Goal: Task Accomplishment & Management: Manage account settings

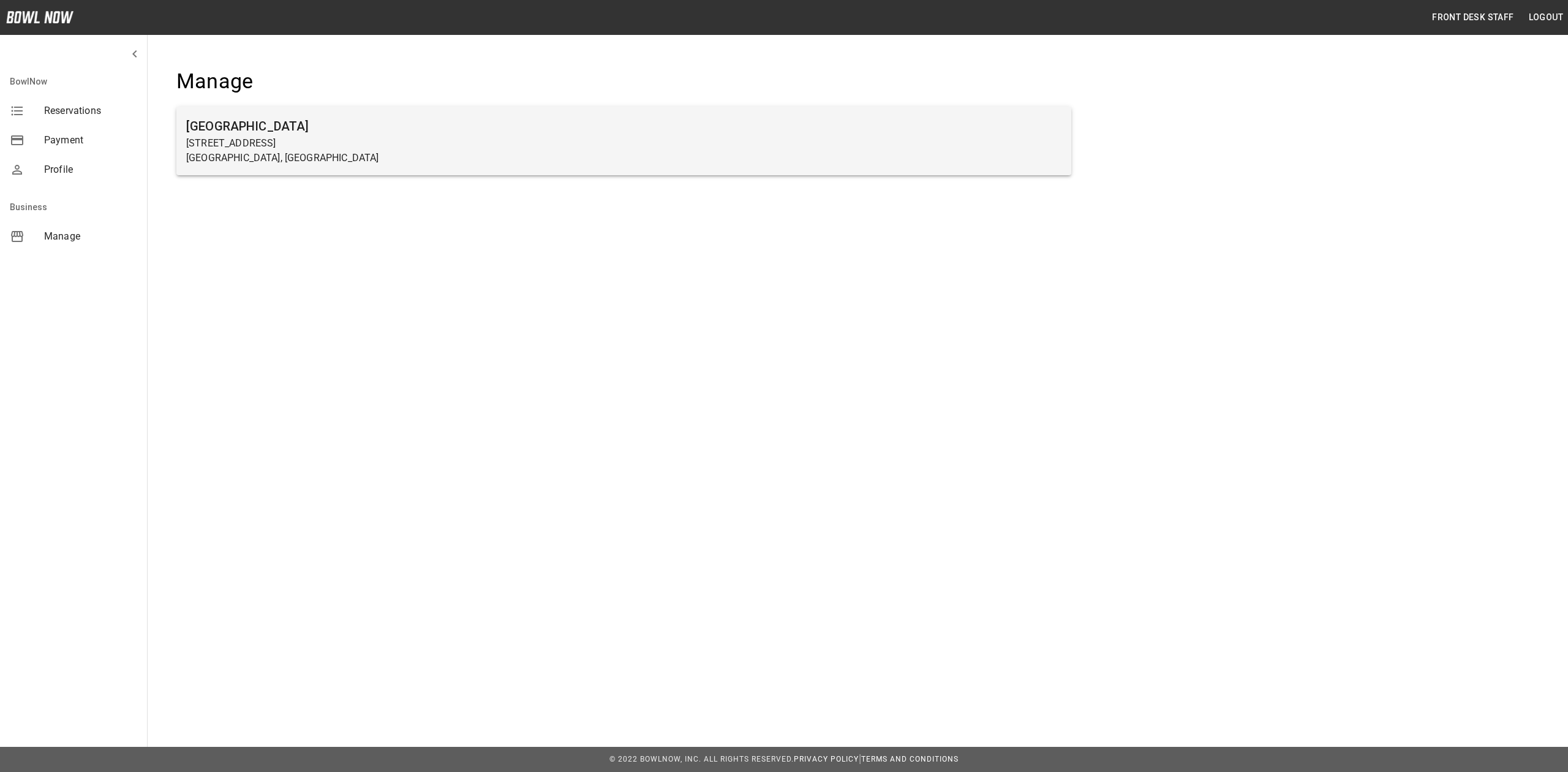
click at [358, 159] on p "[GEOGRAPHIC_DATA], [GEOGRAPHIC_DATA]" at bounding box center [624, 158] width 875 height 15
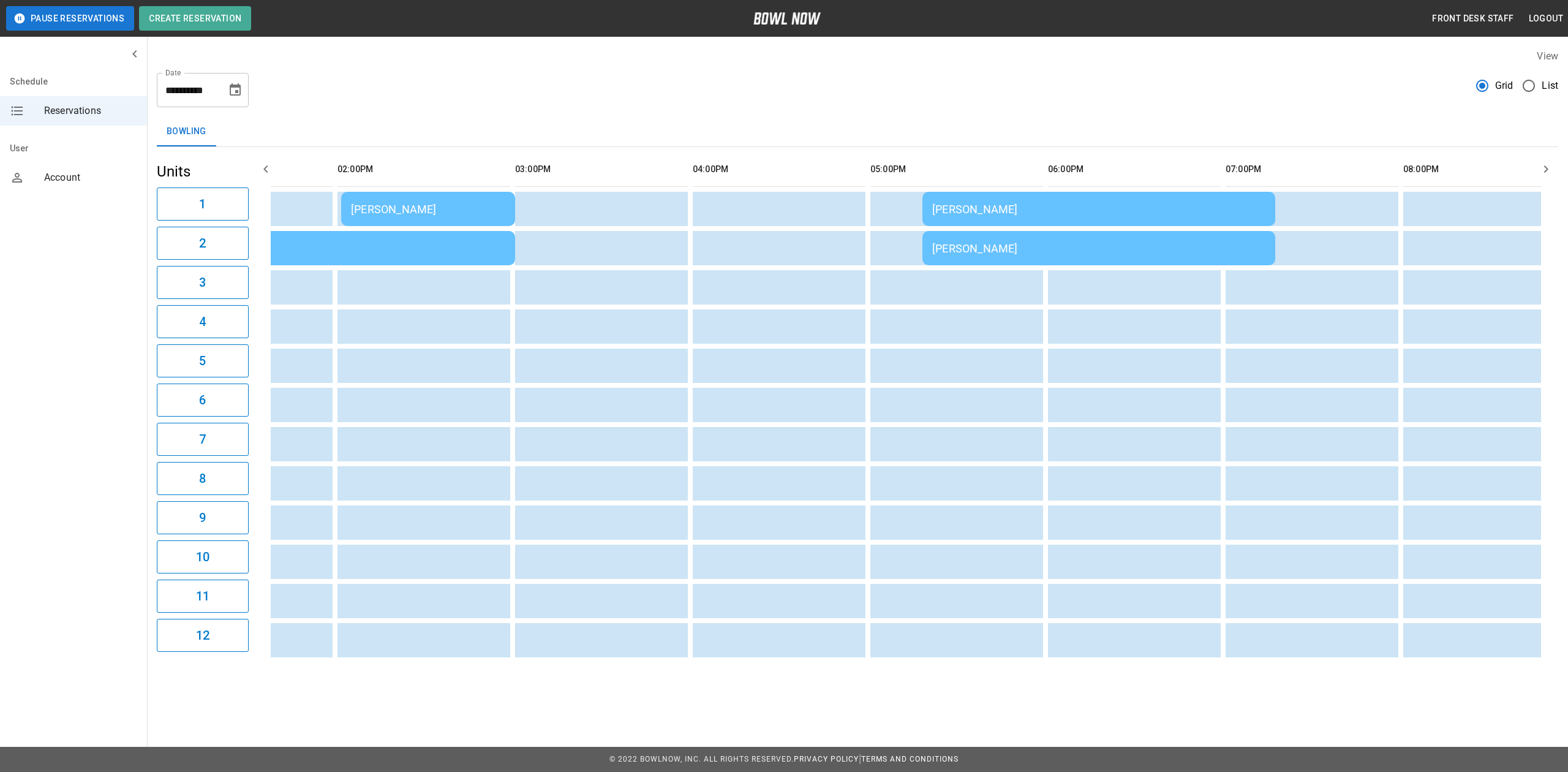
scroll to position [0, 485]
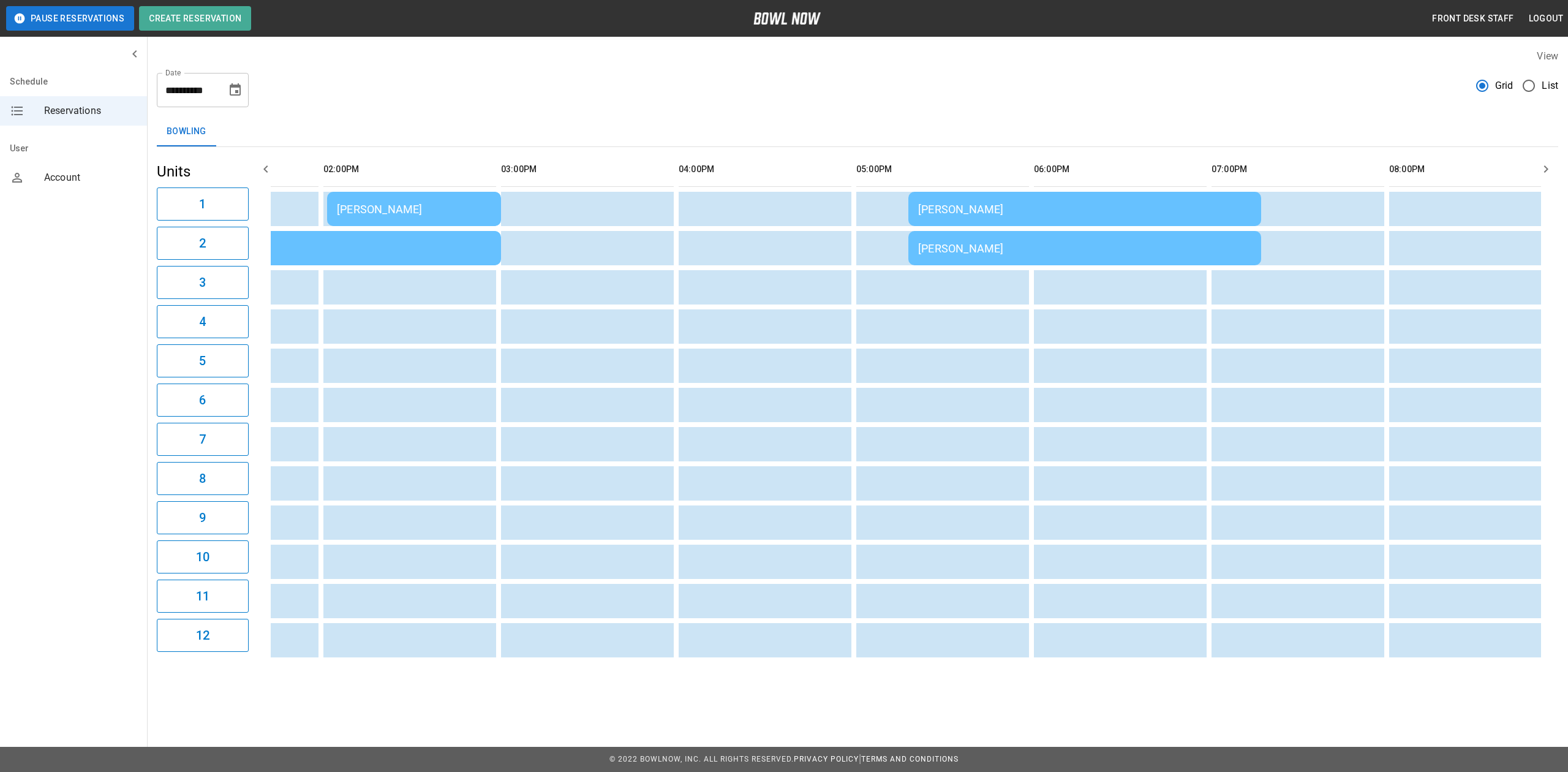
click at [1004, 196] on td "[PERSON_NAME]" at bounding box center [1084, 209] width 352 height 35
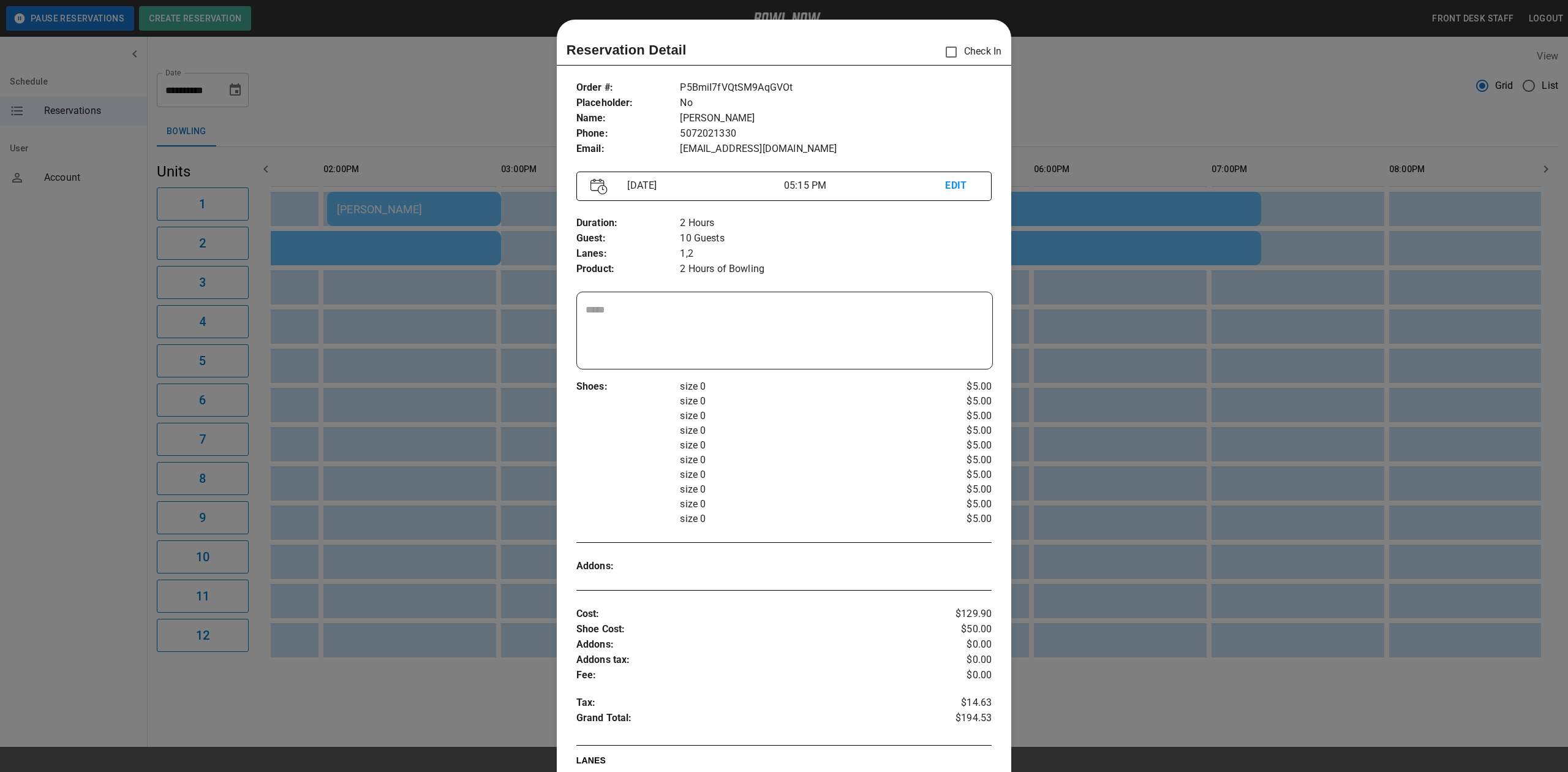
scroll to position [20, 0]
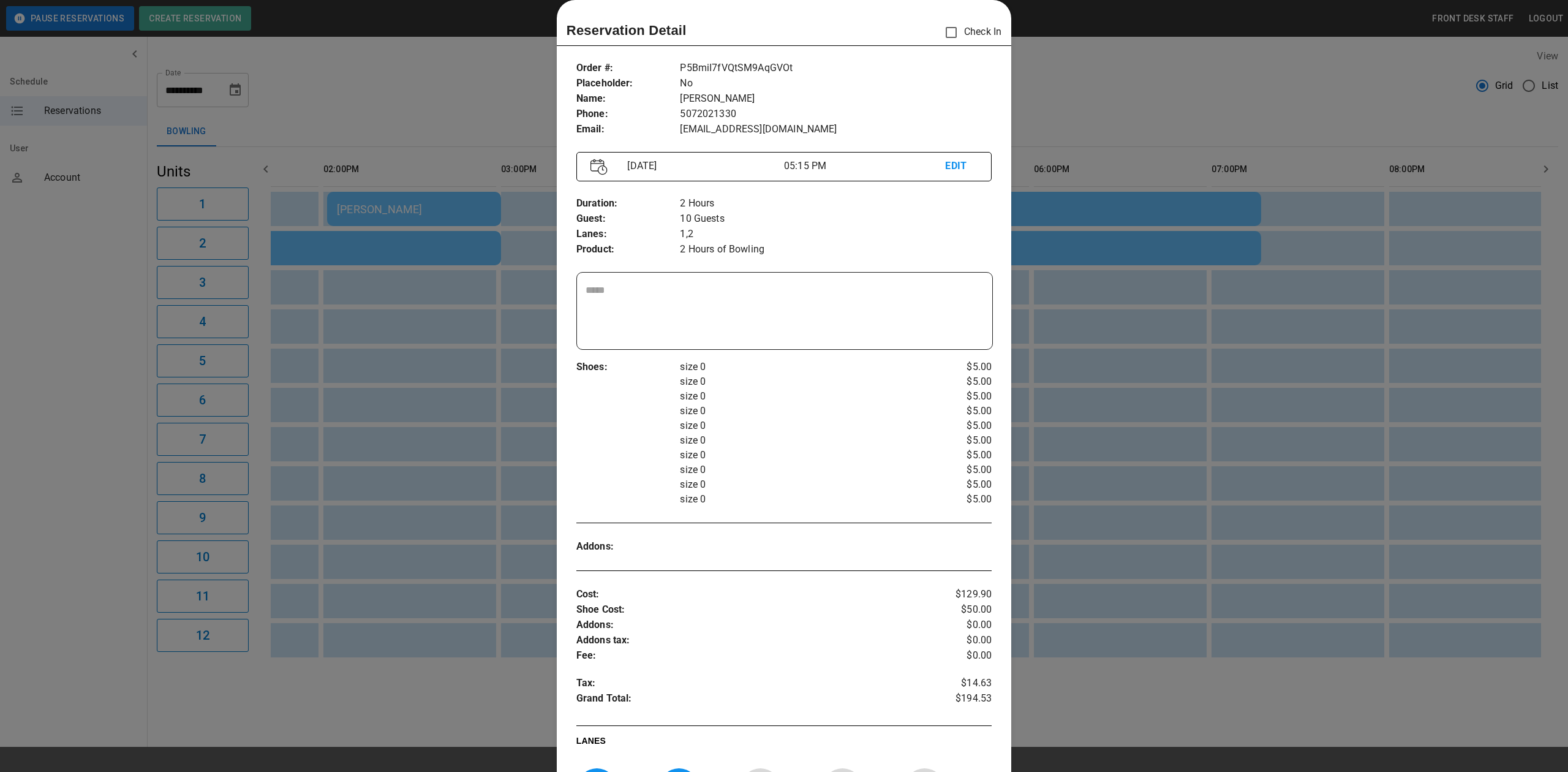
drag, startPoint x: 1064, startPoint y: 246, endPoint x: 861, endPoint y: 255, distance: 203.2
click at [1064, 246] on div at bounding box center [784, 386] width 1568 height 772
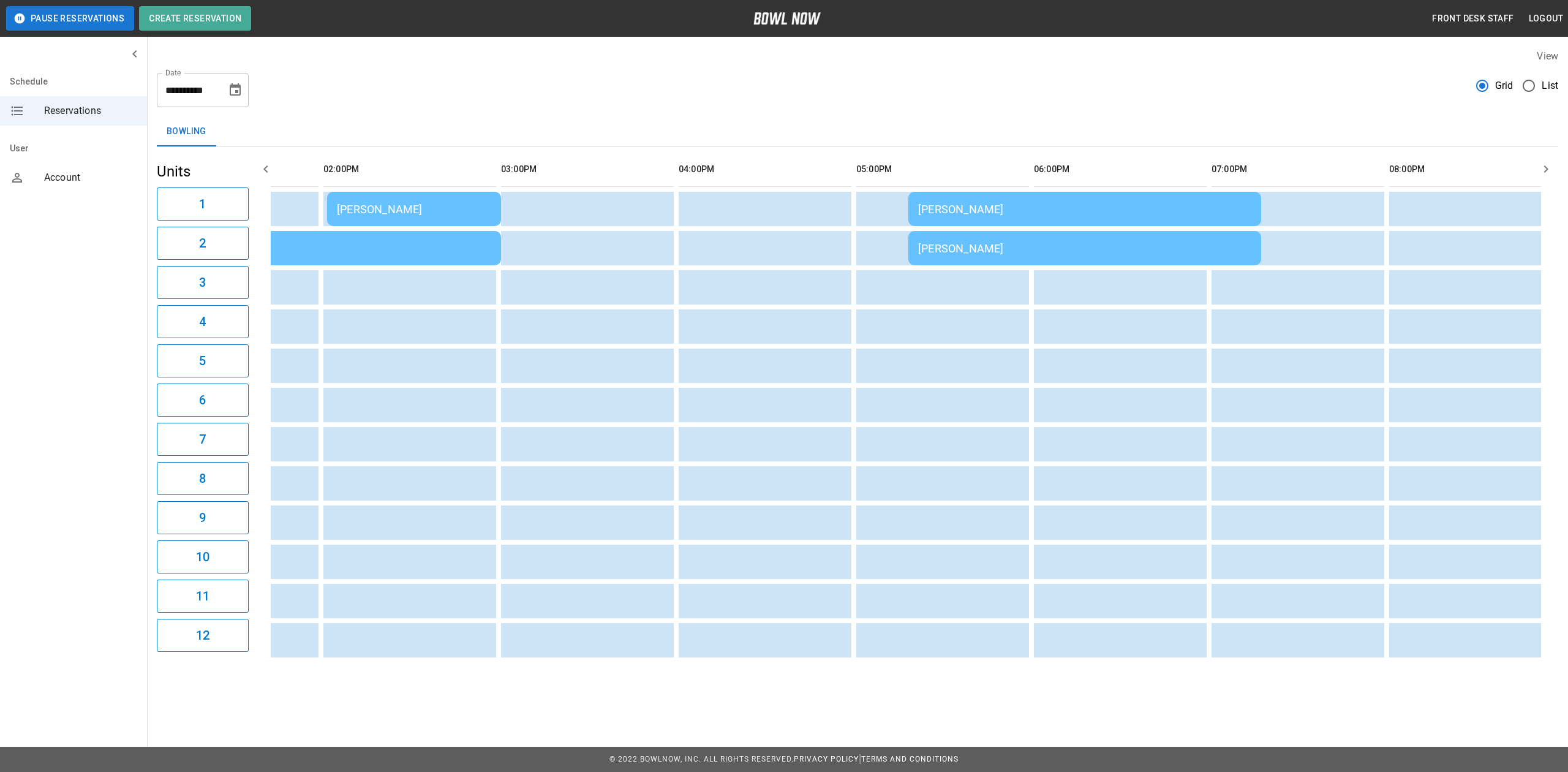
click at [459, 199] on td "[PERSON_NAME]" at bounding box center [414, 209] width 174 height 35
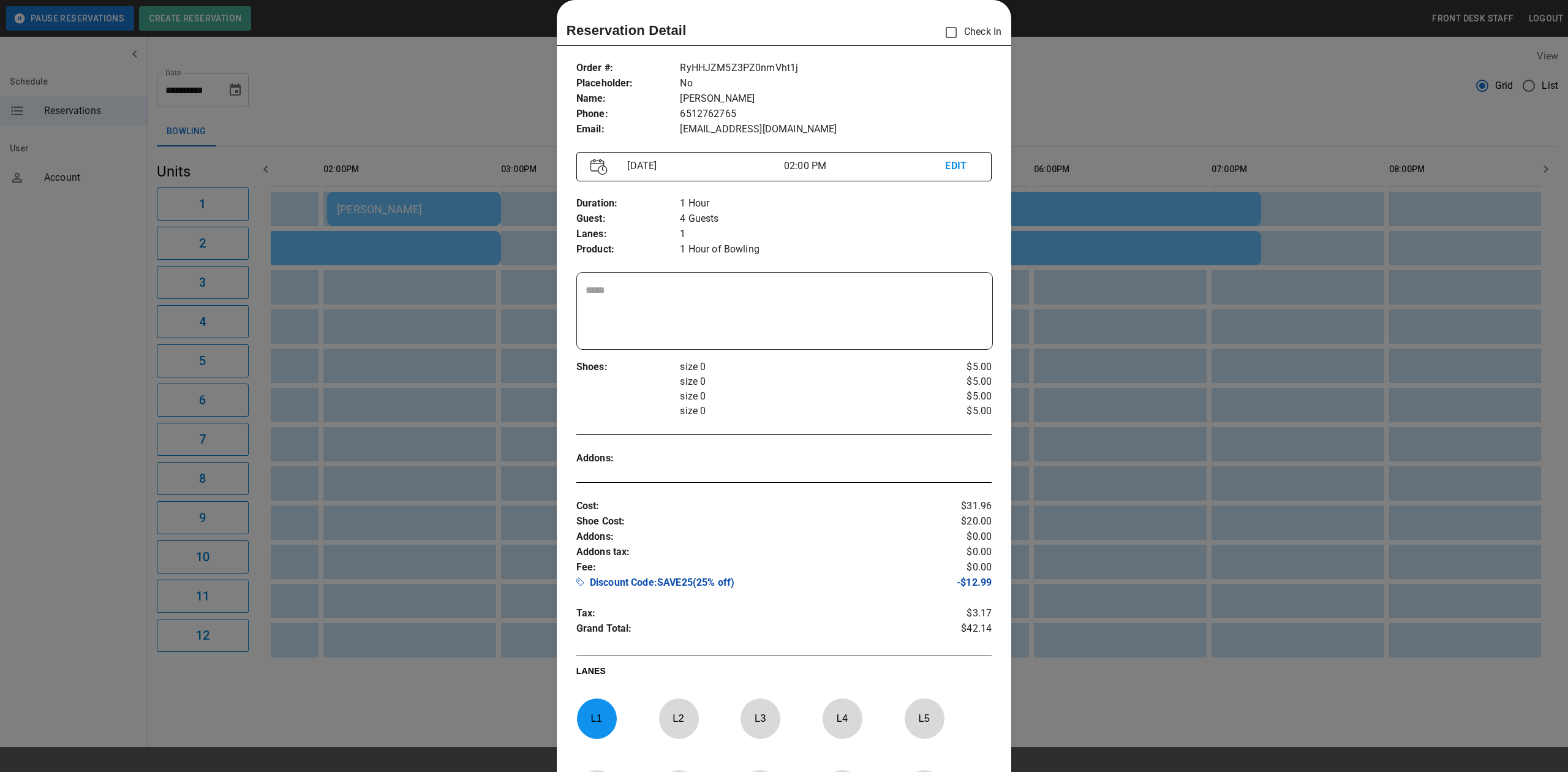
drag, startPoint x: 1072, startPoint y: 241, endPoint x: 860, endPoint y: 306, distance: 221.7
click at [1072, 241] on div at bounding box center [784, 386] width 1568 height 772
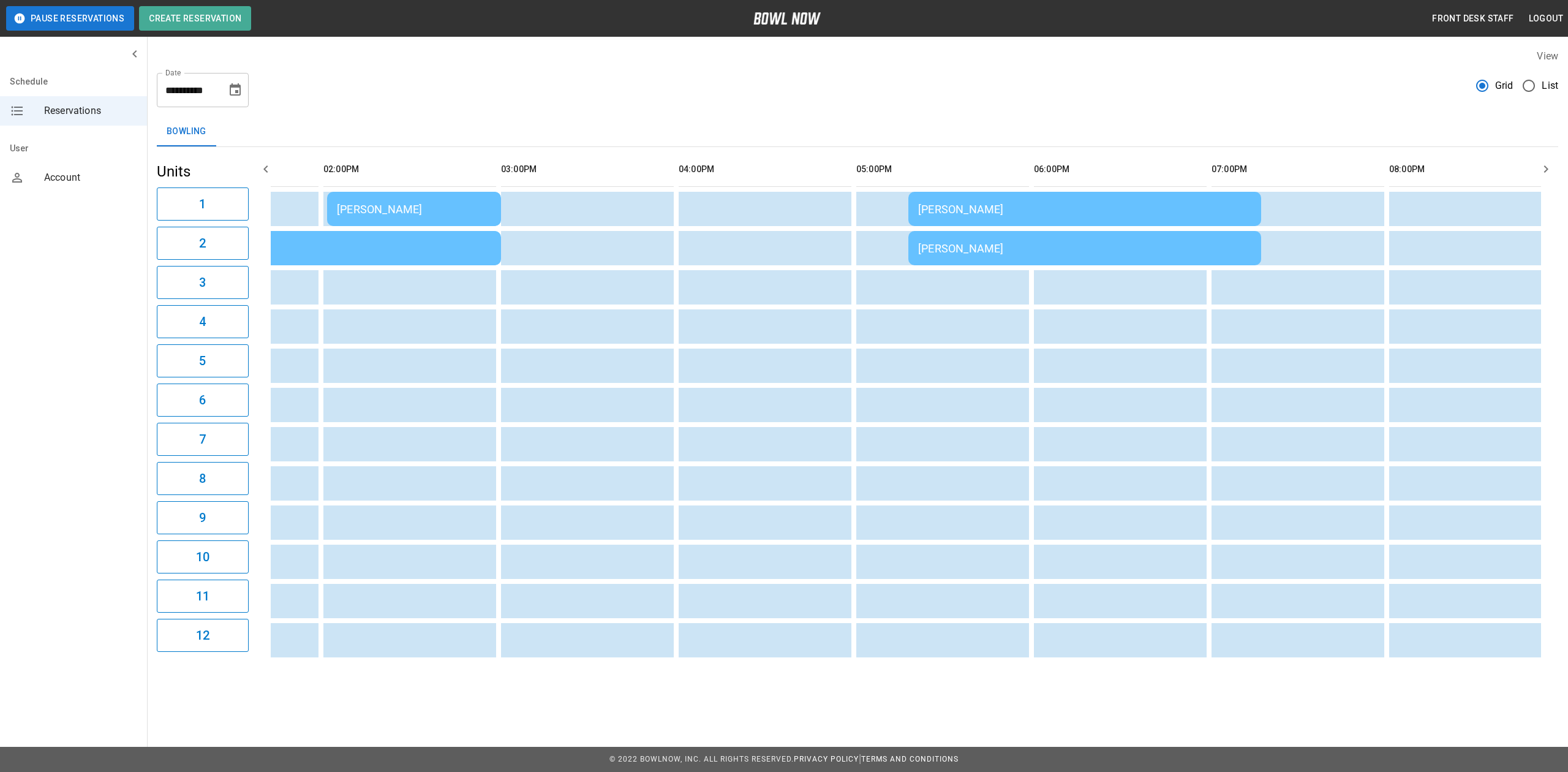
click at [327, 252] on div "[PERSON_NAME]" at bounding box center [324, 248] width 333 height 13
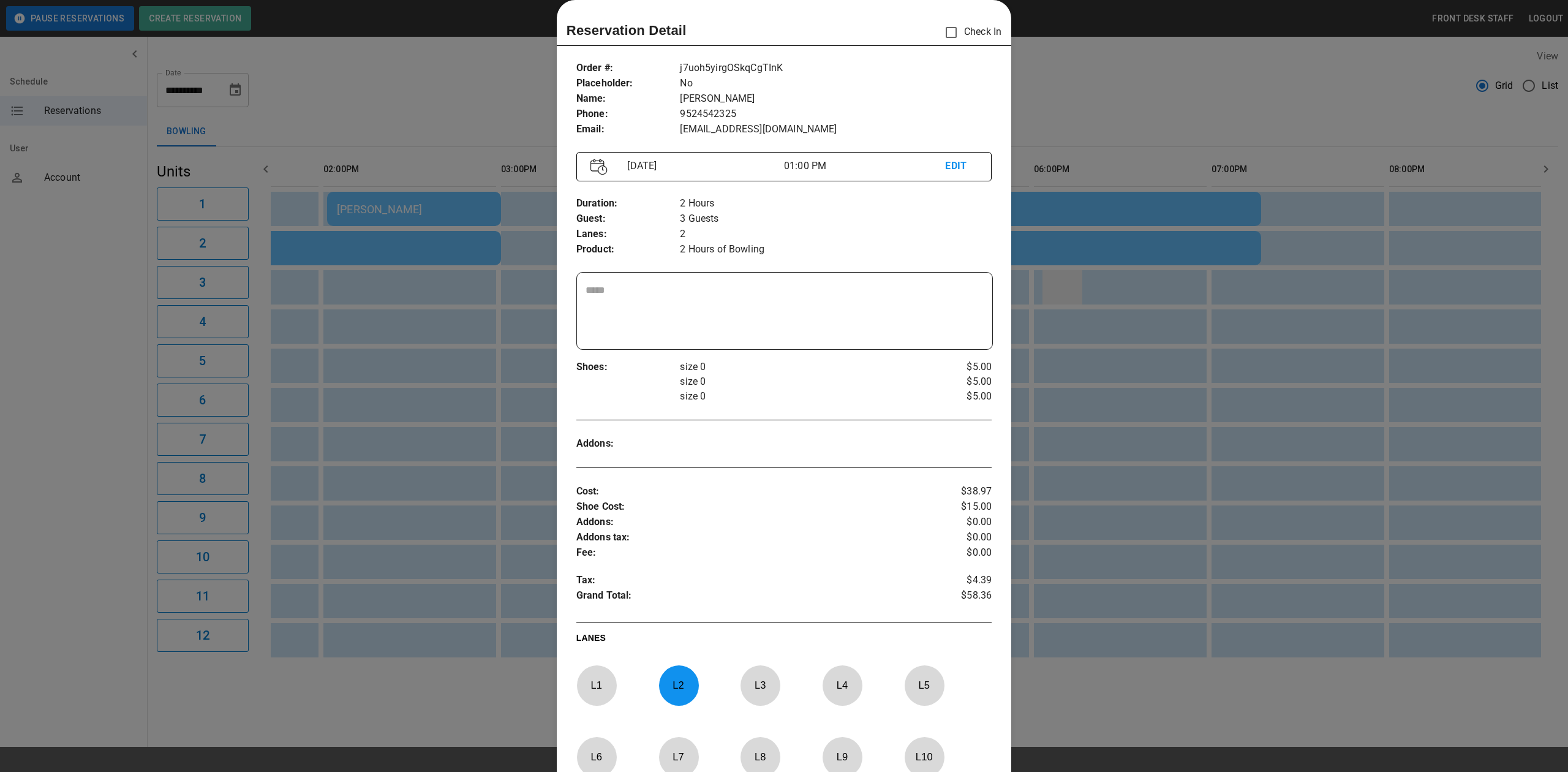
click at [1063, 273] on div at bounding box center [784, 386] width 1568 height 772
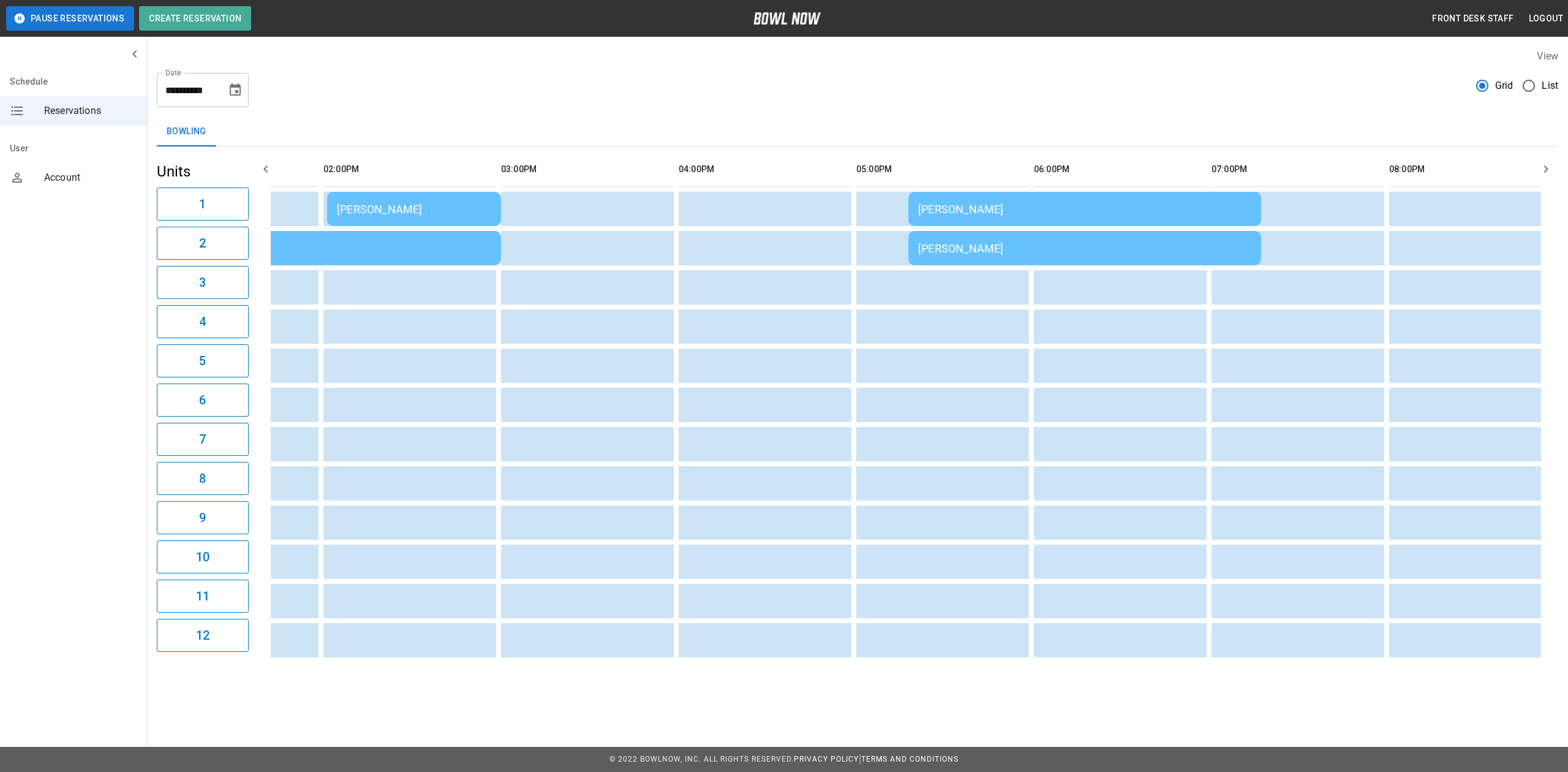
click at [339, 211] on div "[PERSON_NAME]" at bounding box center [414, 209] width 155 height 13
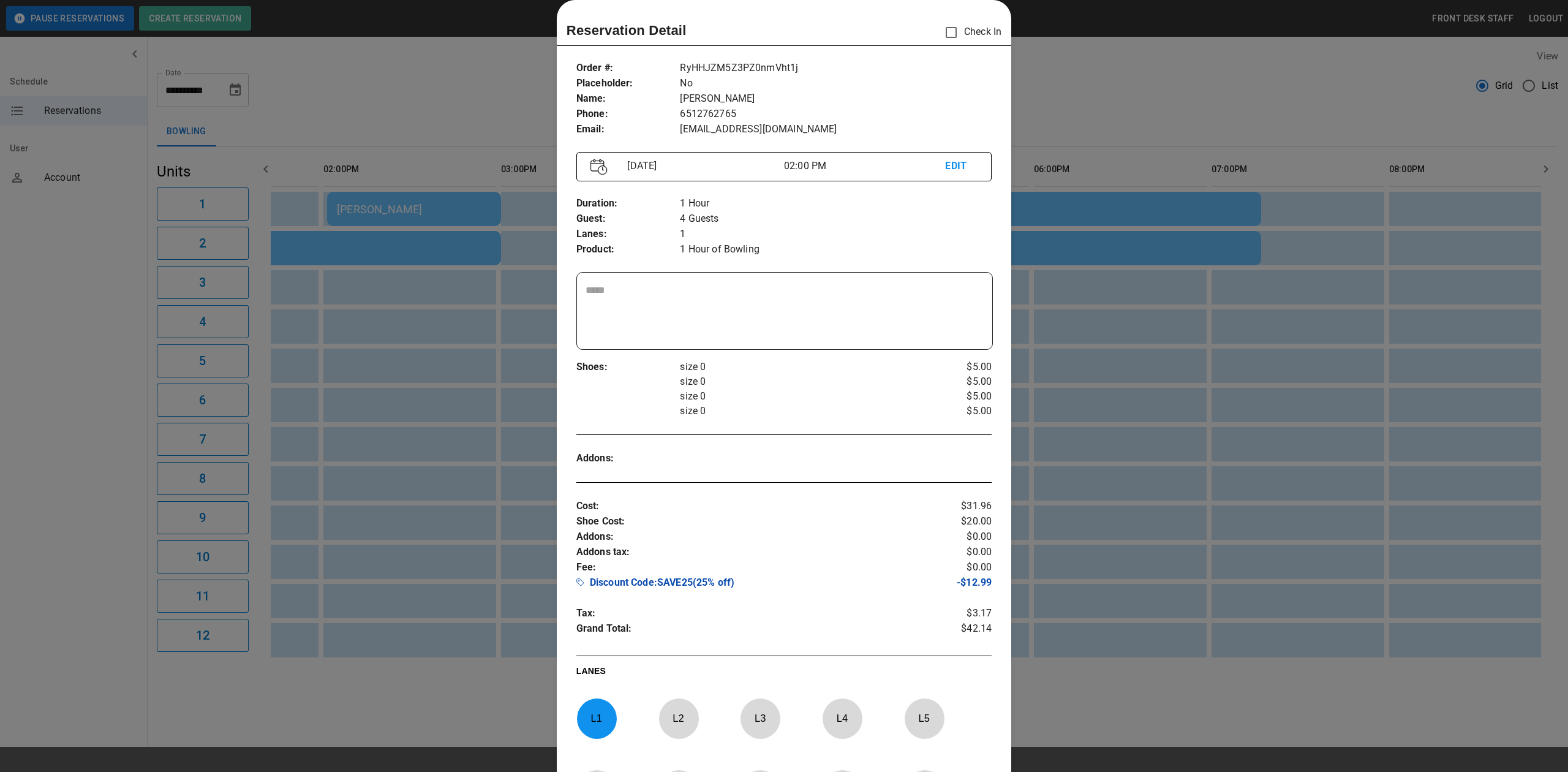
click at [400, 270] on div at bounding box center [784, 386] width 1568 height 772
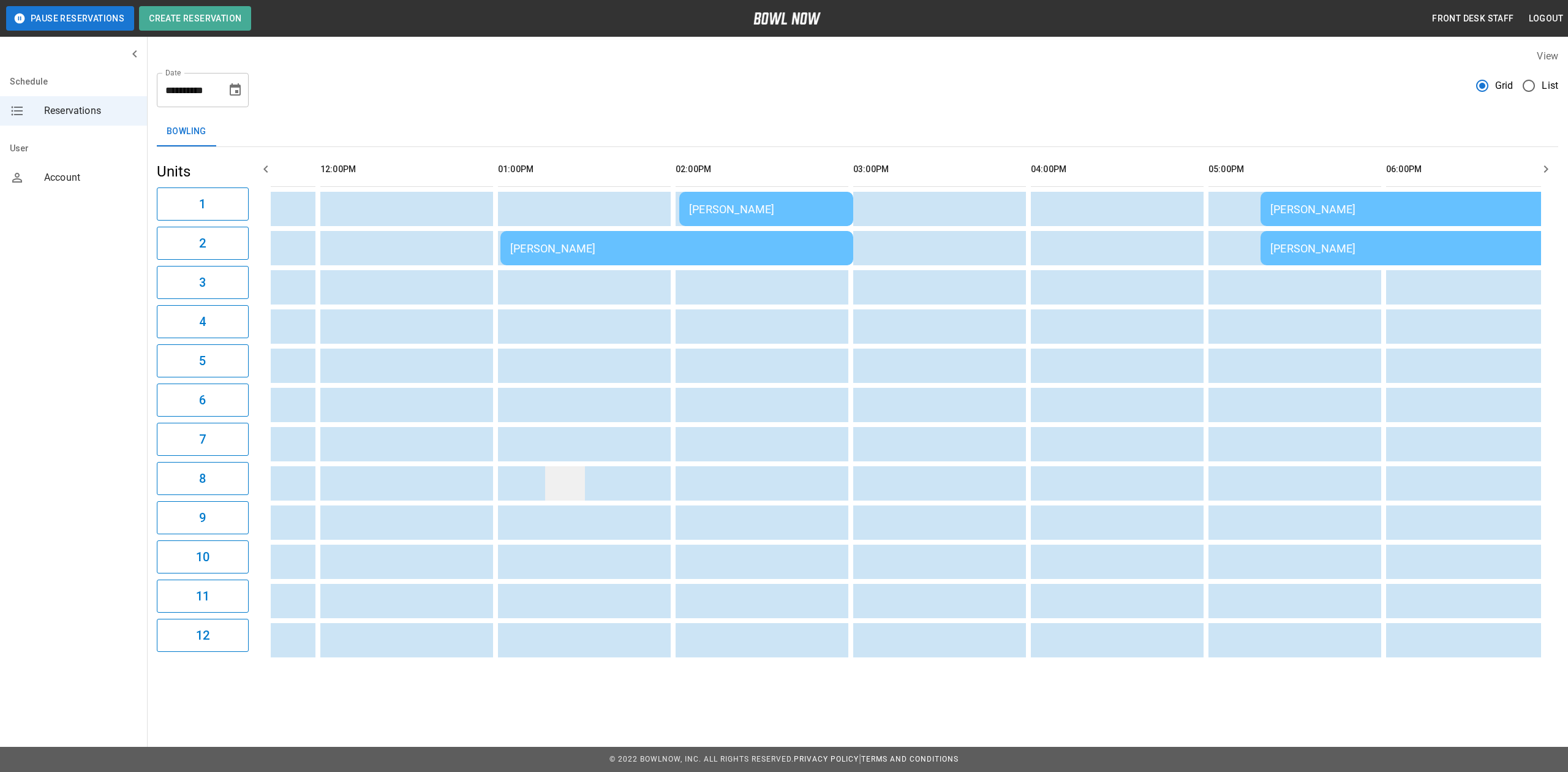
scroll to position [0, 128]
click at [662, 234] on td "[PERSON_NAME]" at bounding box center [682, 248] width 352 height 35
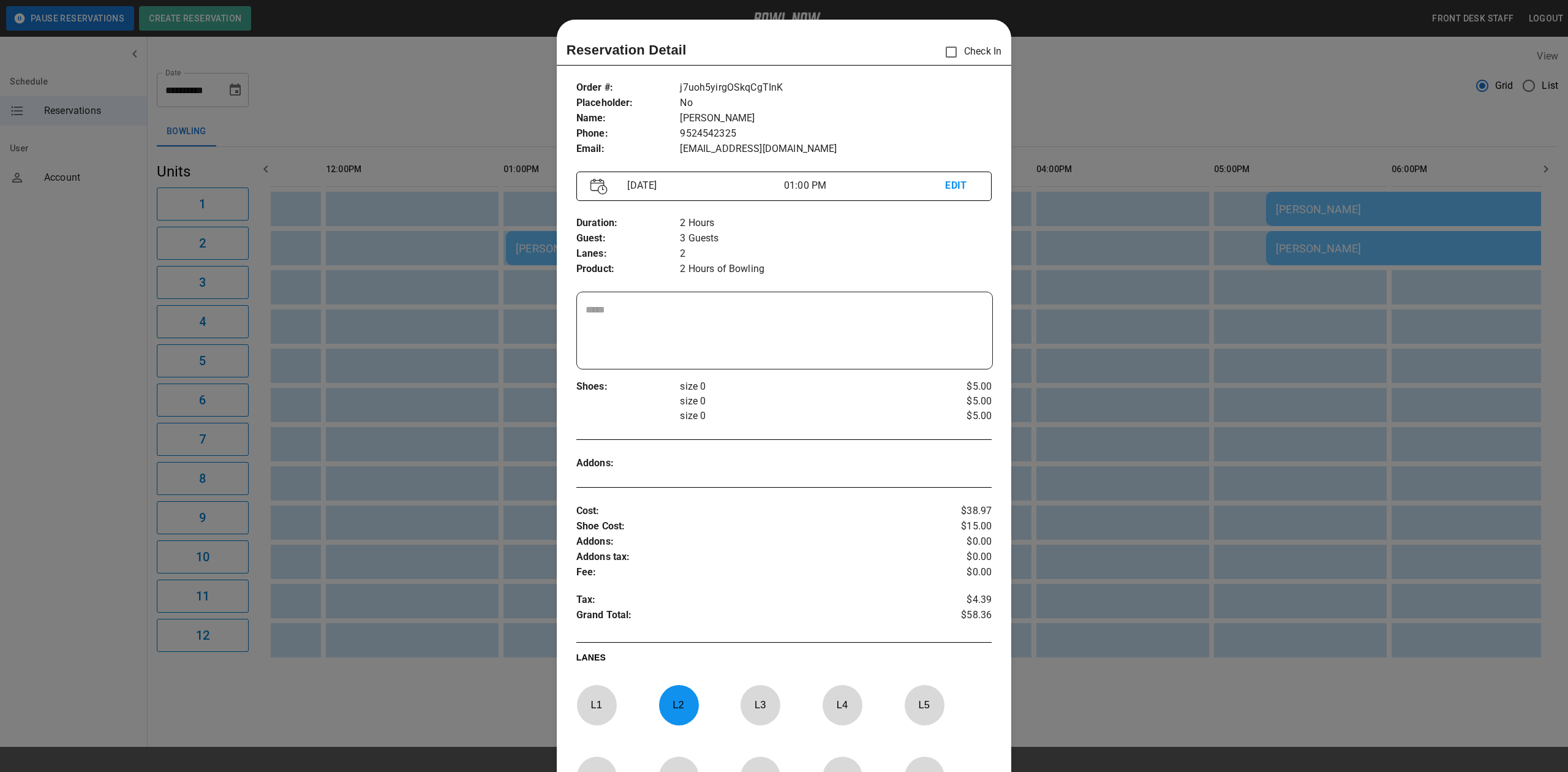
scroll to position [20, 0]
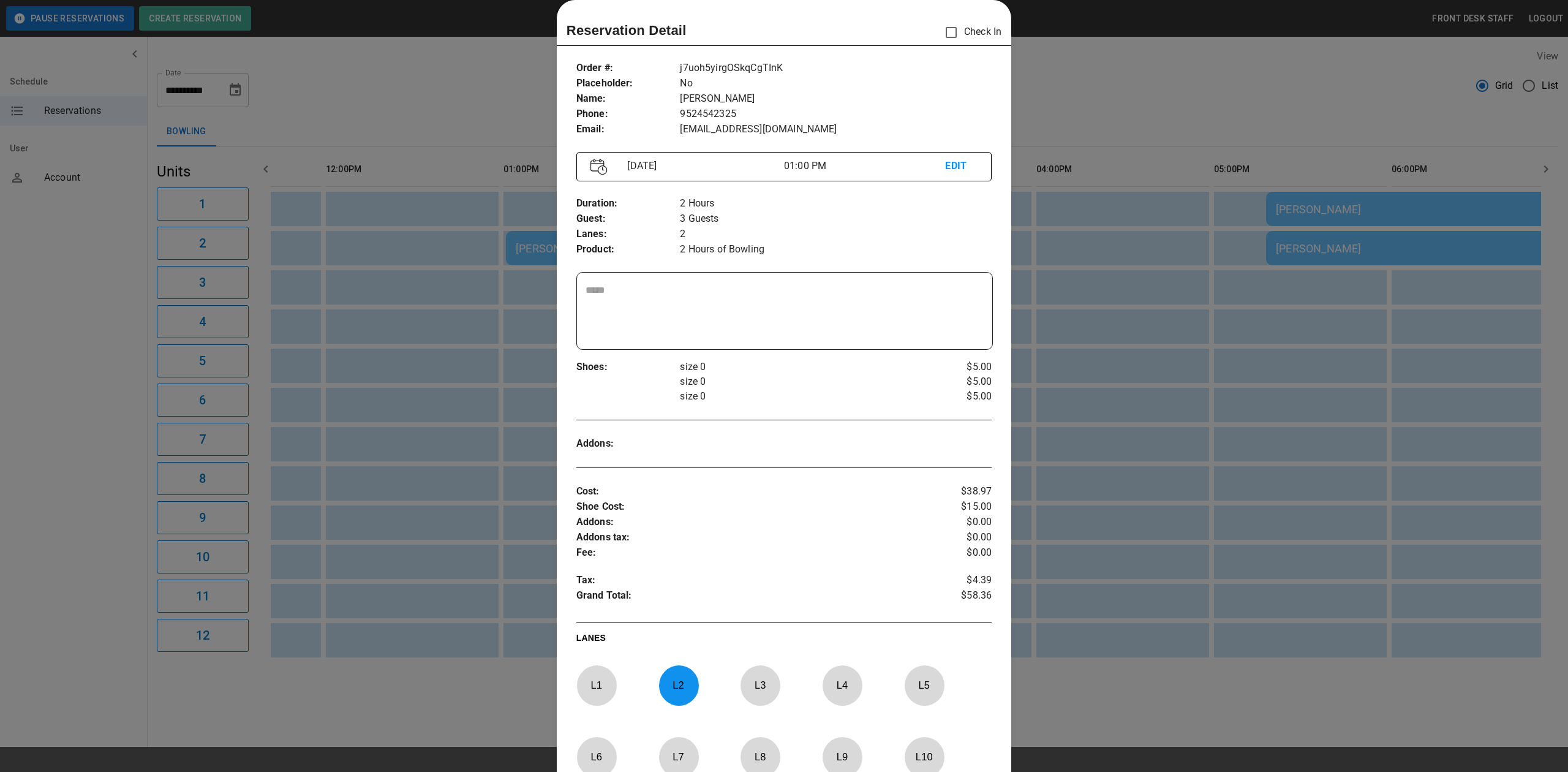
click at [1048, 537] on div at bounding box center [784, 386] width 1568 height 772
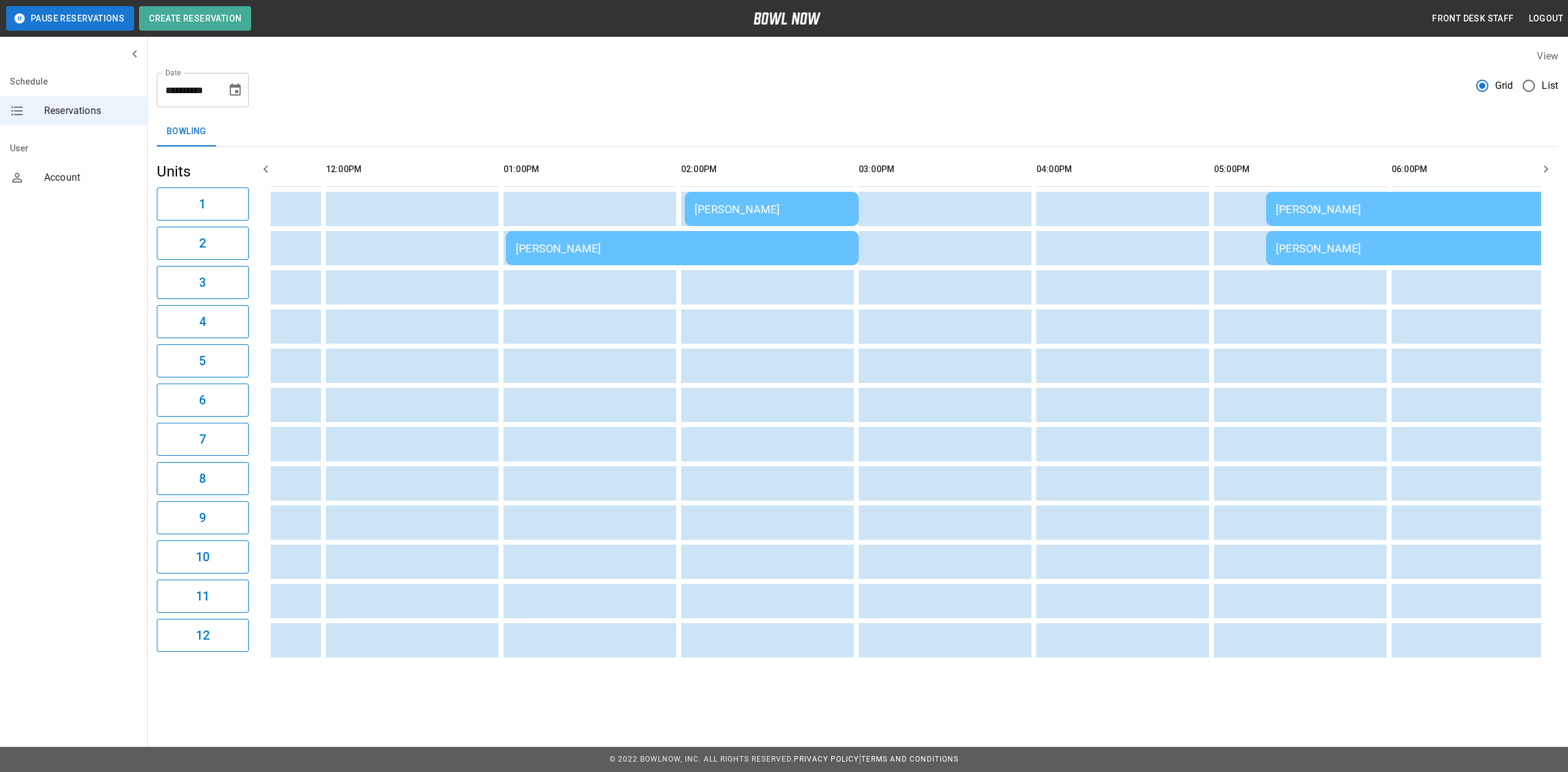
click at [762, 204] on div "[PERSON_NAME]" at bounding box center [772, 209] width 155 height 13
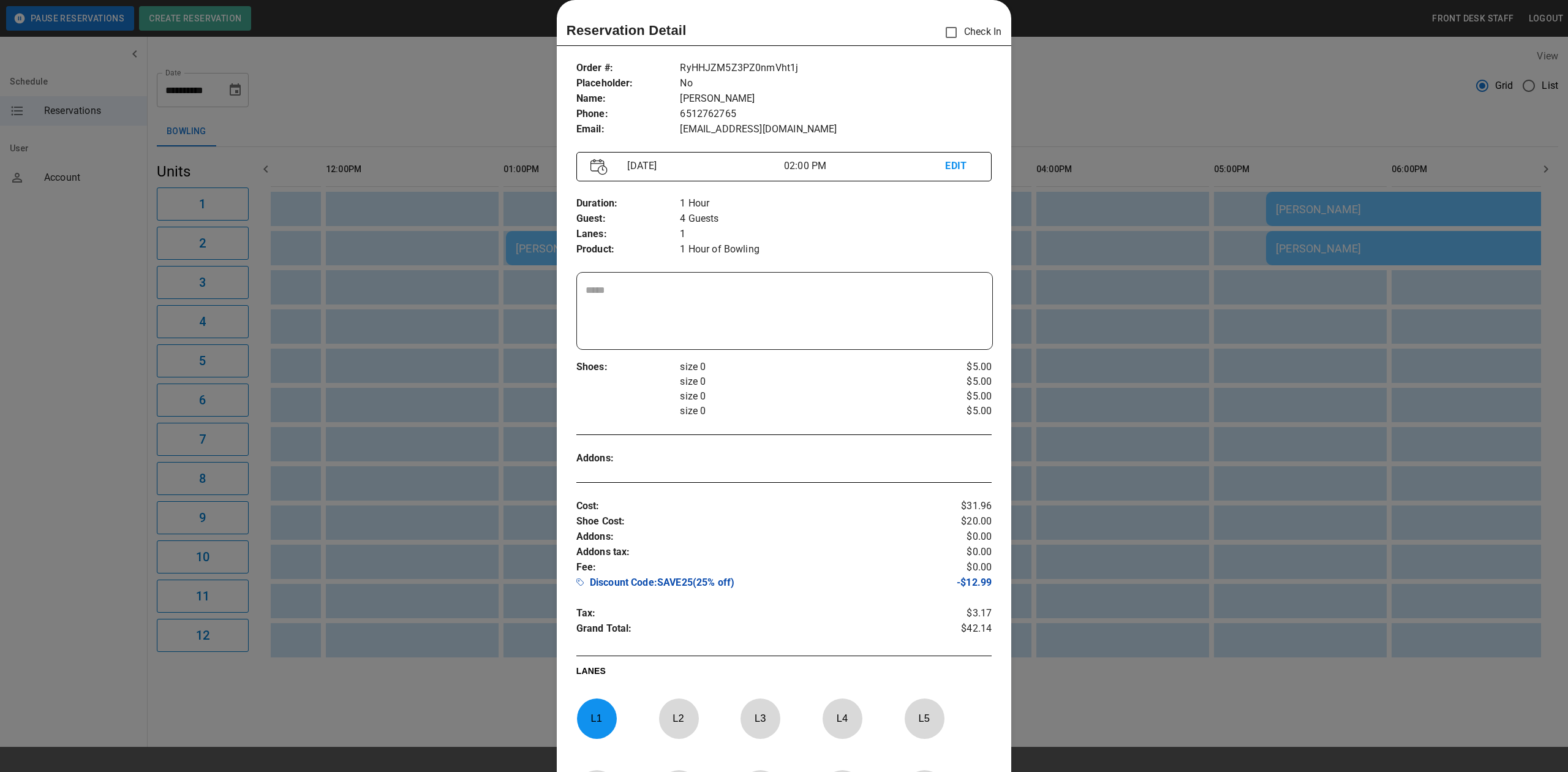
click at [1098, 309] on div at bounding box center [784, 386] width 1568 height 772
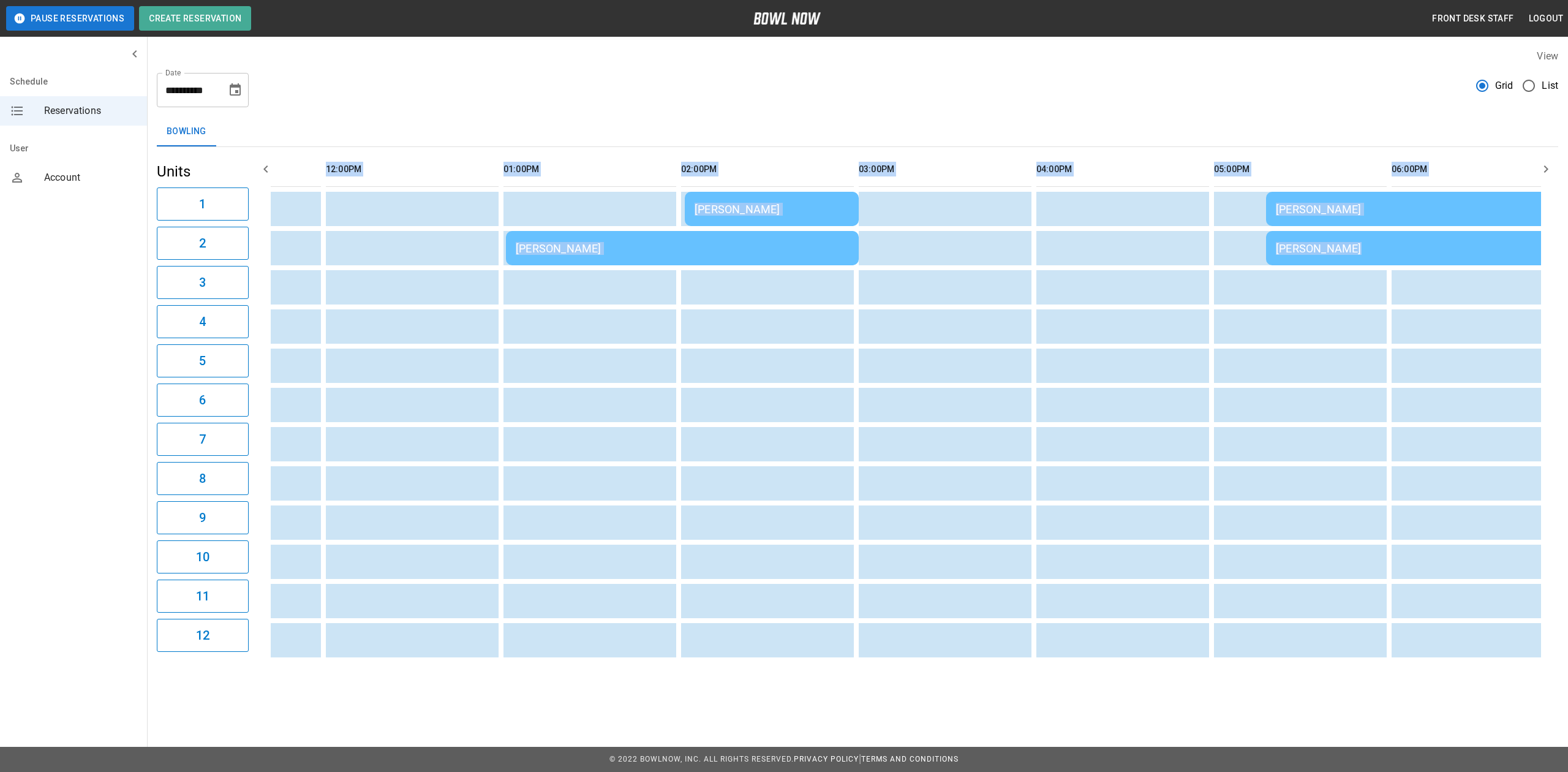
scroll to position [0, 0]
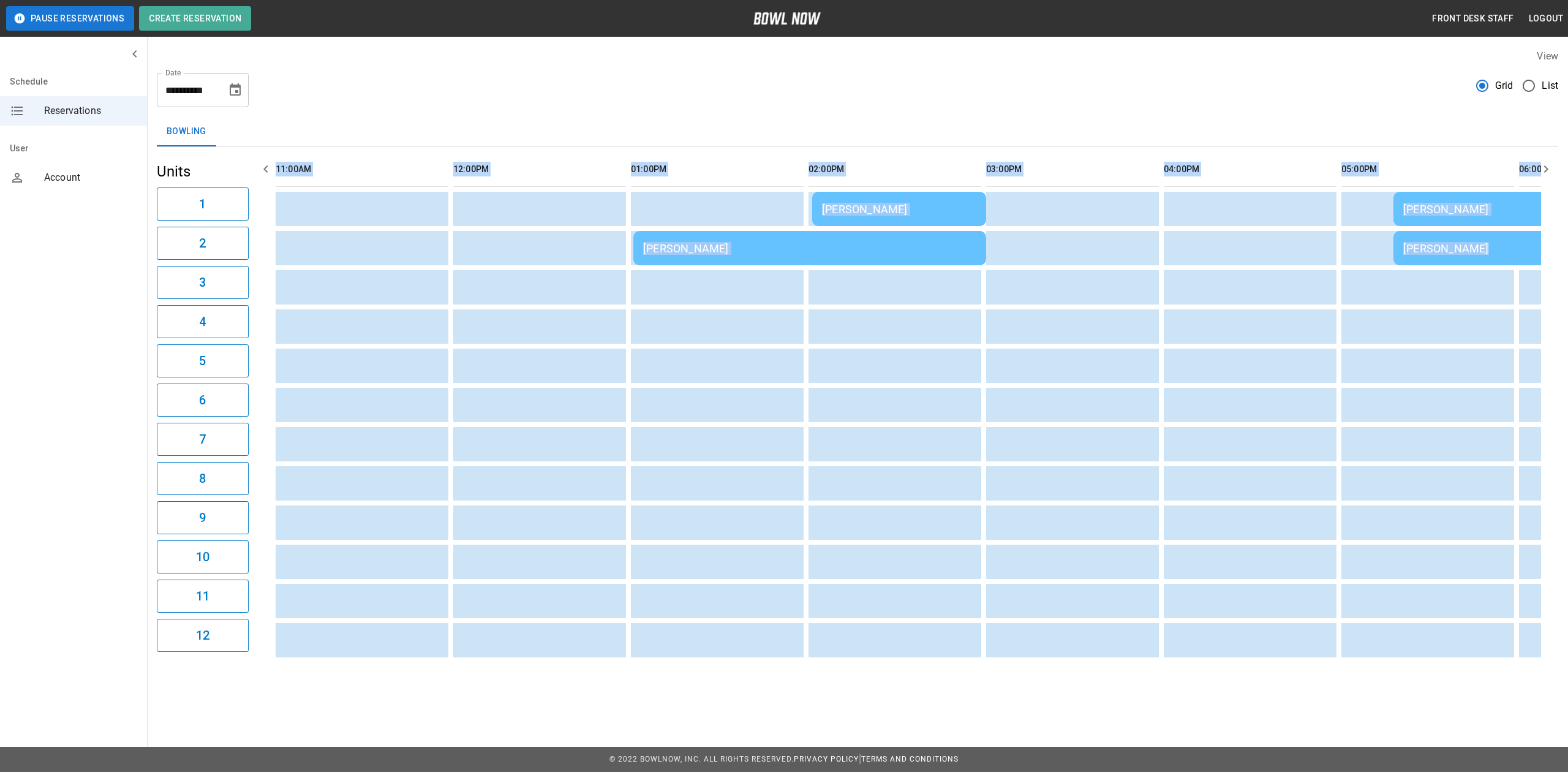
drag, startPoint x: 511, startPoint y: 660, endPoint x: 243, endPoint y: 644, distance: 268.5
click at [243, 644] on div "Units 1 2 3 4 5 6 7 8 9 10 11 12 11:00AM 12:00PM 01:00PM 02:00PM 03:00PM 04:00P…" at bounding box center [858, 404] width 1402 height 515
click at [741, 509] on td "sticky table" at bounding box center [743, 523] width 39 height 35
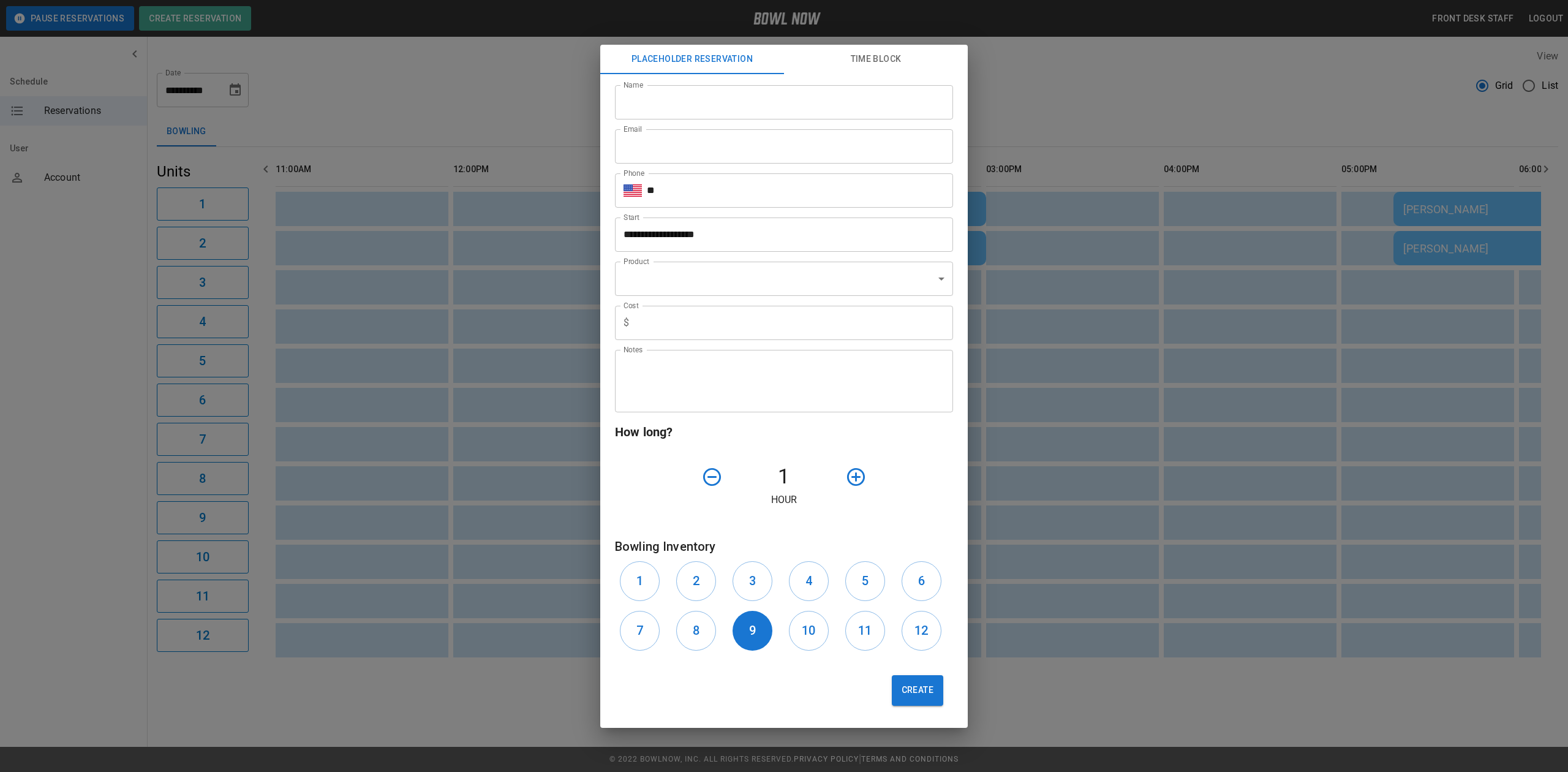
click at [1142, 137] on div "**********" at bounding box center [784, 386] width 1568 height 772
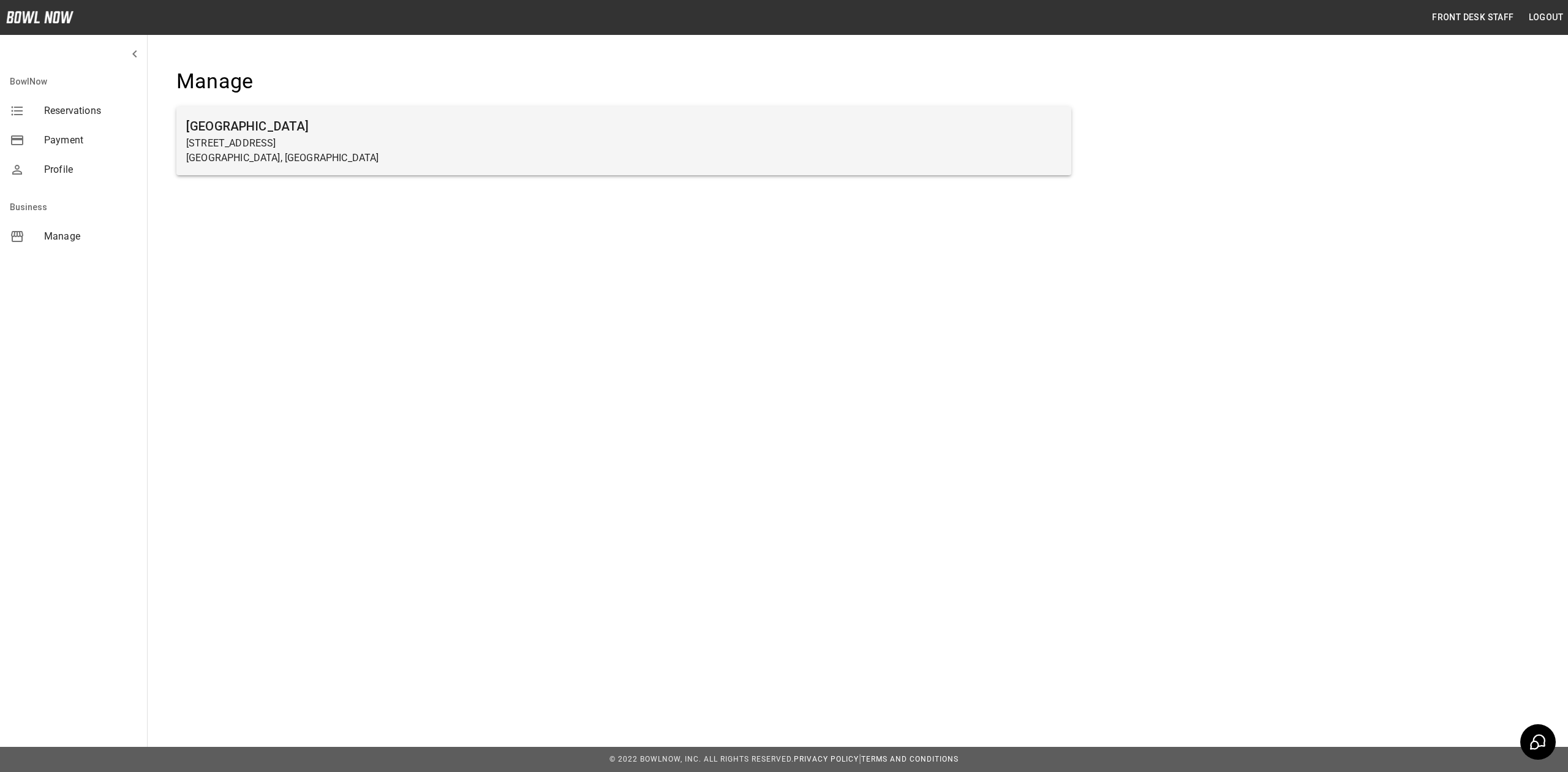
click at [438, 147] on p "[STREET_ADDRESS]" at bounding box center [624, 143] width 875 height 15
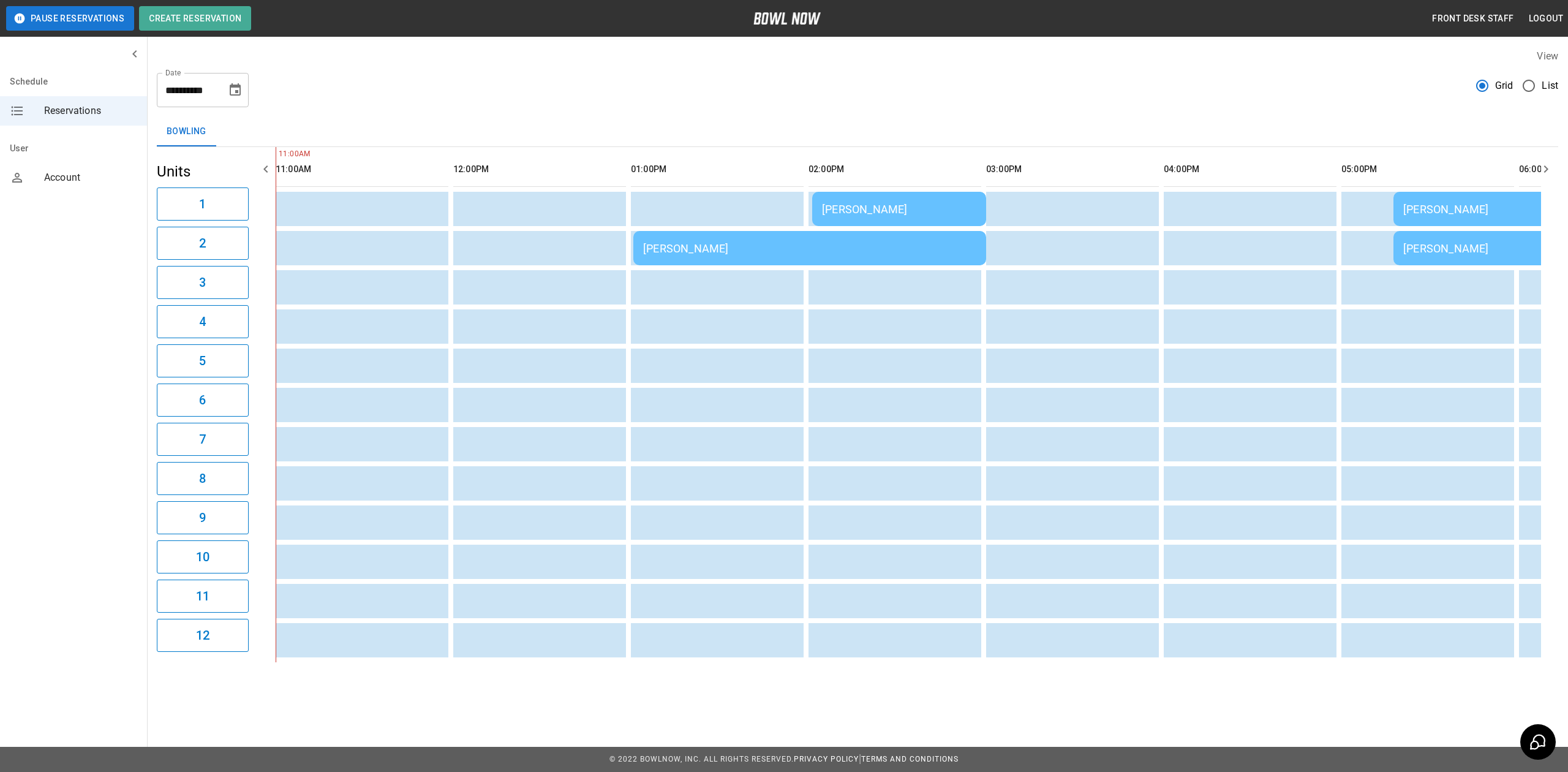
click at [914, 199] on td "[PERSON_NAME]" at bounding box center [899, 209] width 174 height 35
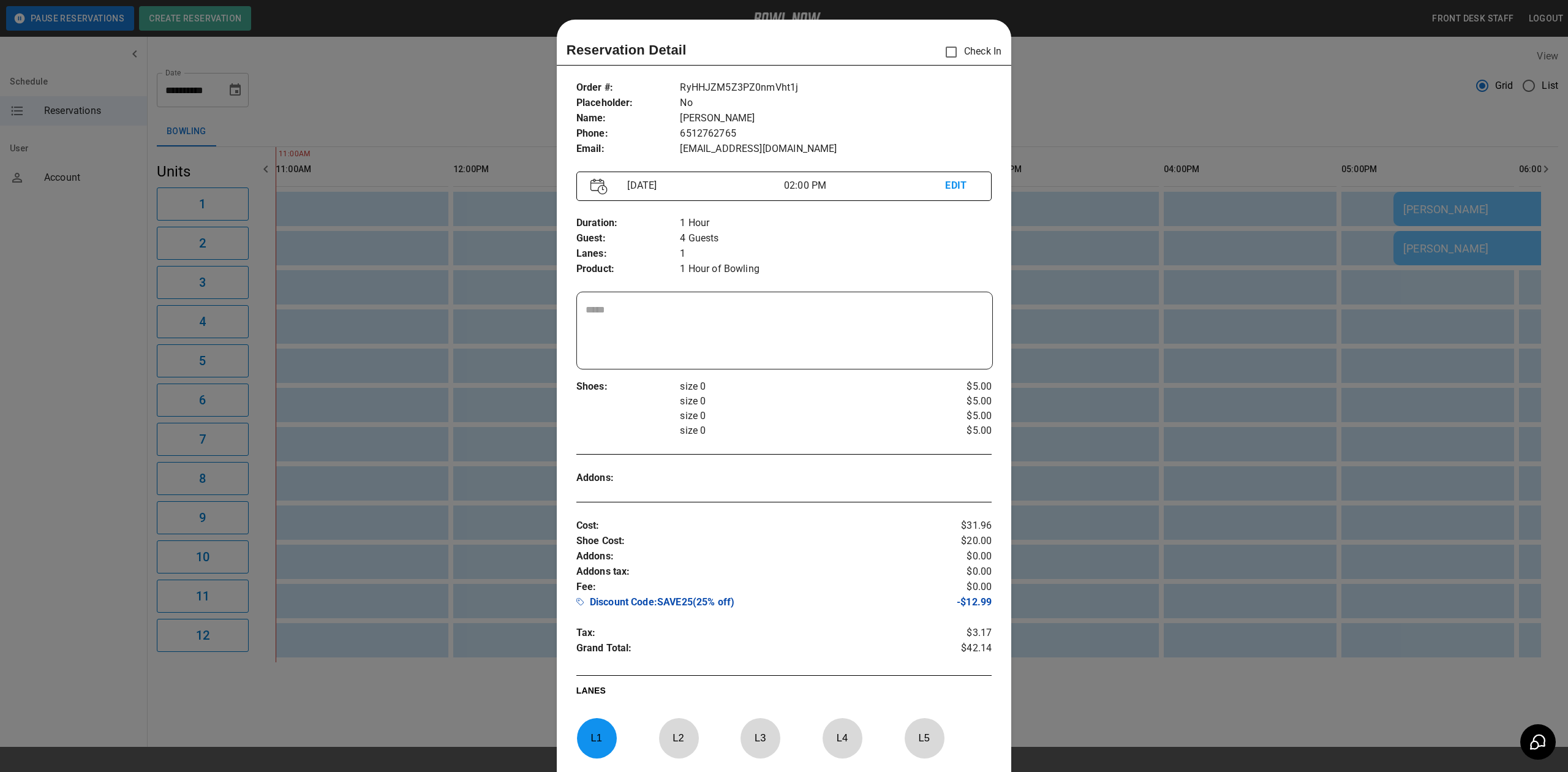
scroll to position [20, 0]
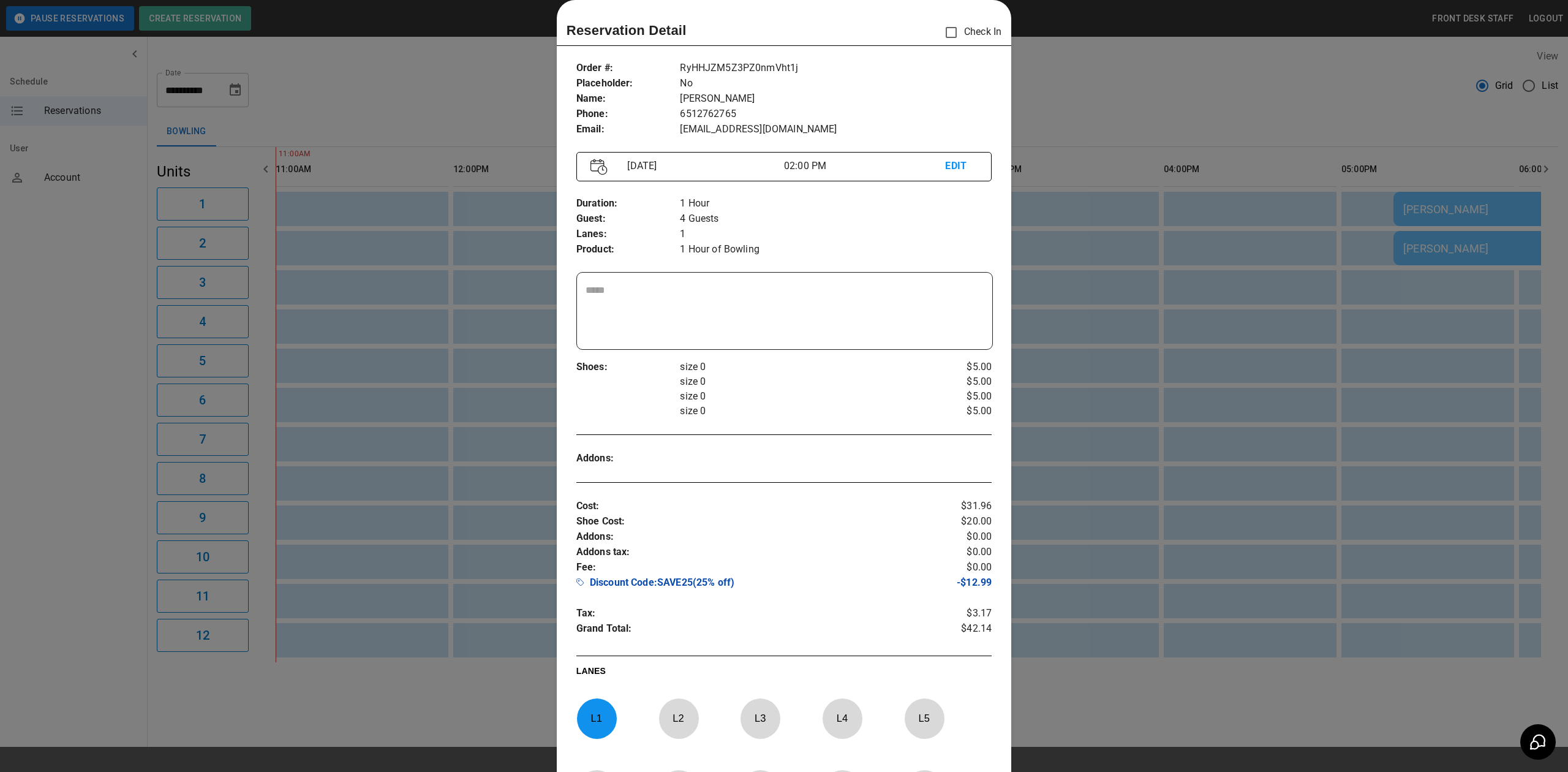
click at [1031, 233] on div at bounding box center [784, 386] width 1568 height 772
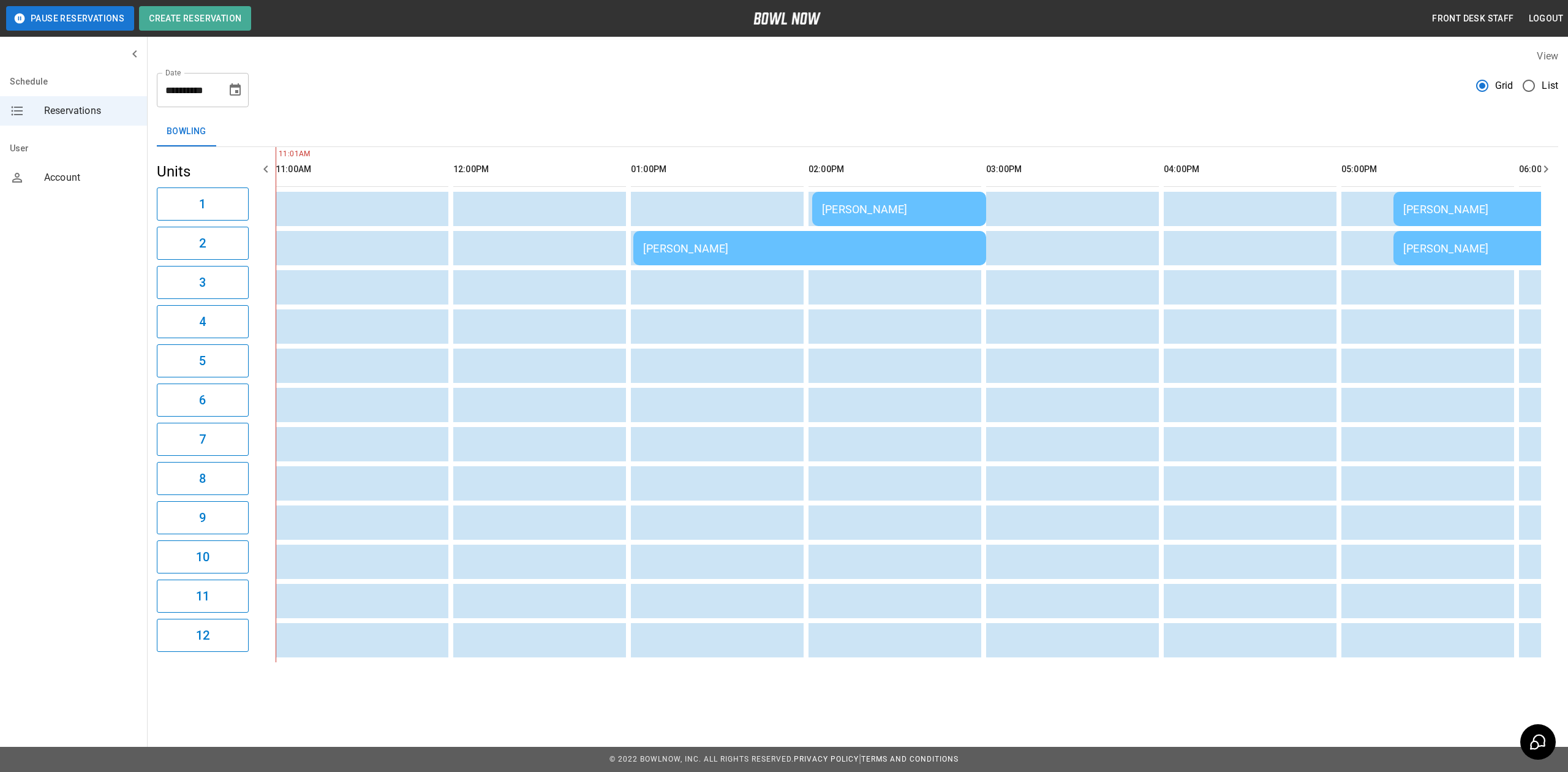
click at [937, 202] on td "[PERSON_NAME]" at bounding box center [899, 209] width 174 height 35
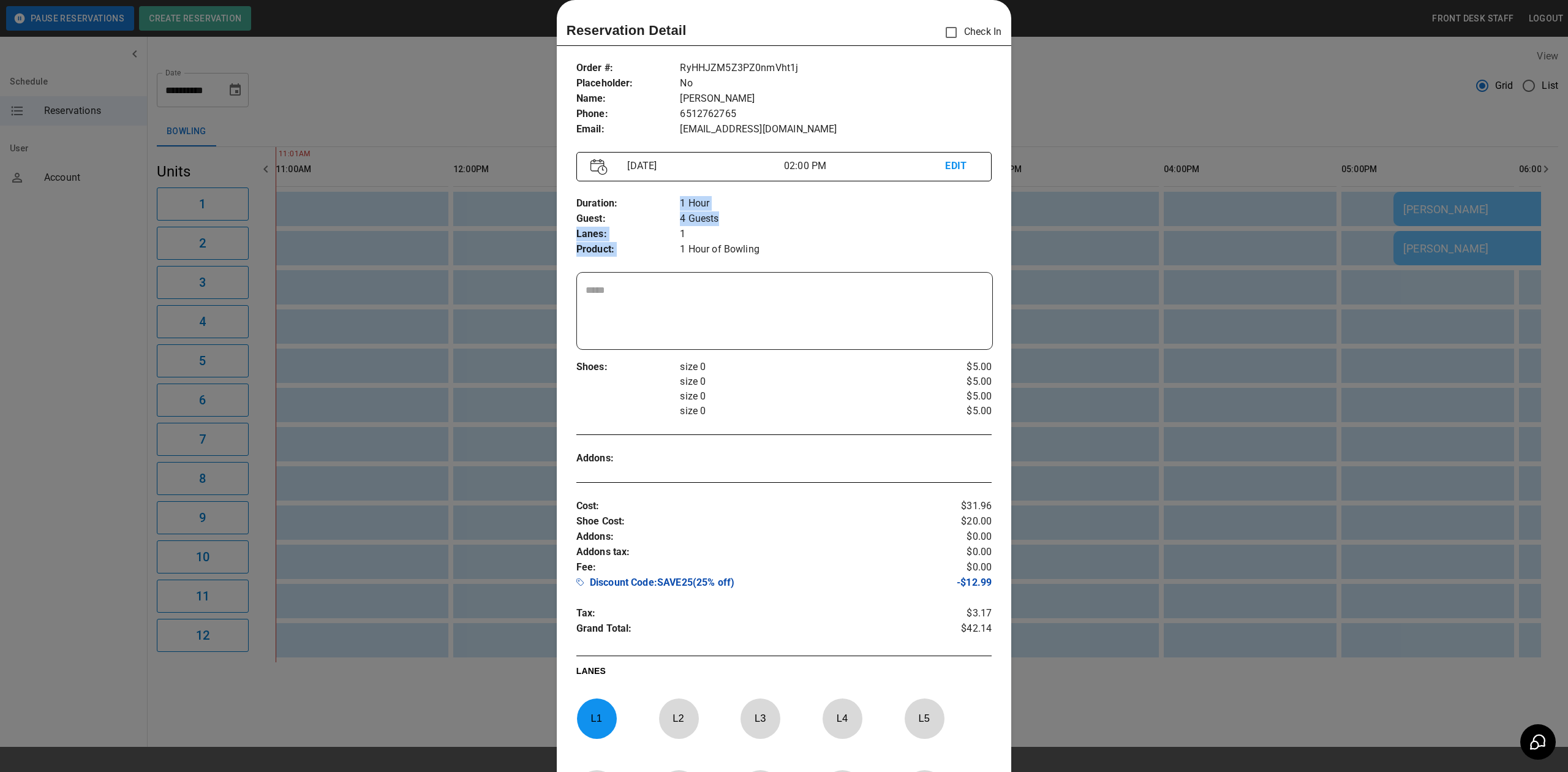
drag, startPoint x: 676, startPoint y: 223, endPoint x: 716, endPoint y: 223, distance: 40.0
click at [714, 223] on div "Duration : Guest : Lanes : Product : 1 Hour 4 Guests 1 1 Hour of Bowling" at bounding box center [784, 226] width 415 height 81
click at [716, 222] on p "4 Guests" at bounding box center [835, 218] width 311 height 15
click at [704, 218] on p "4 Guests" at bounding box center [835, 218] width 311 height 15
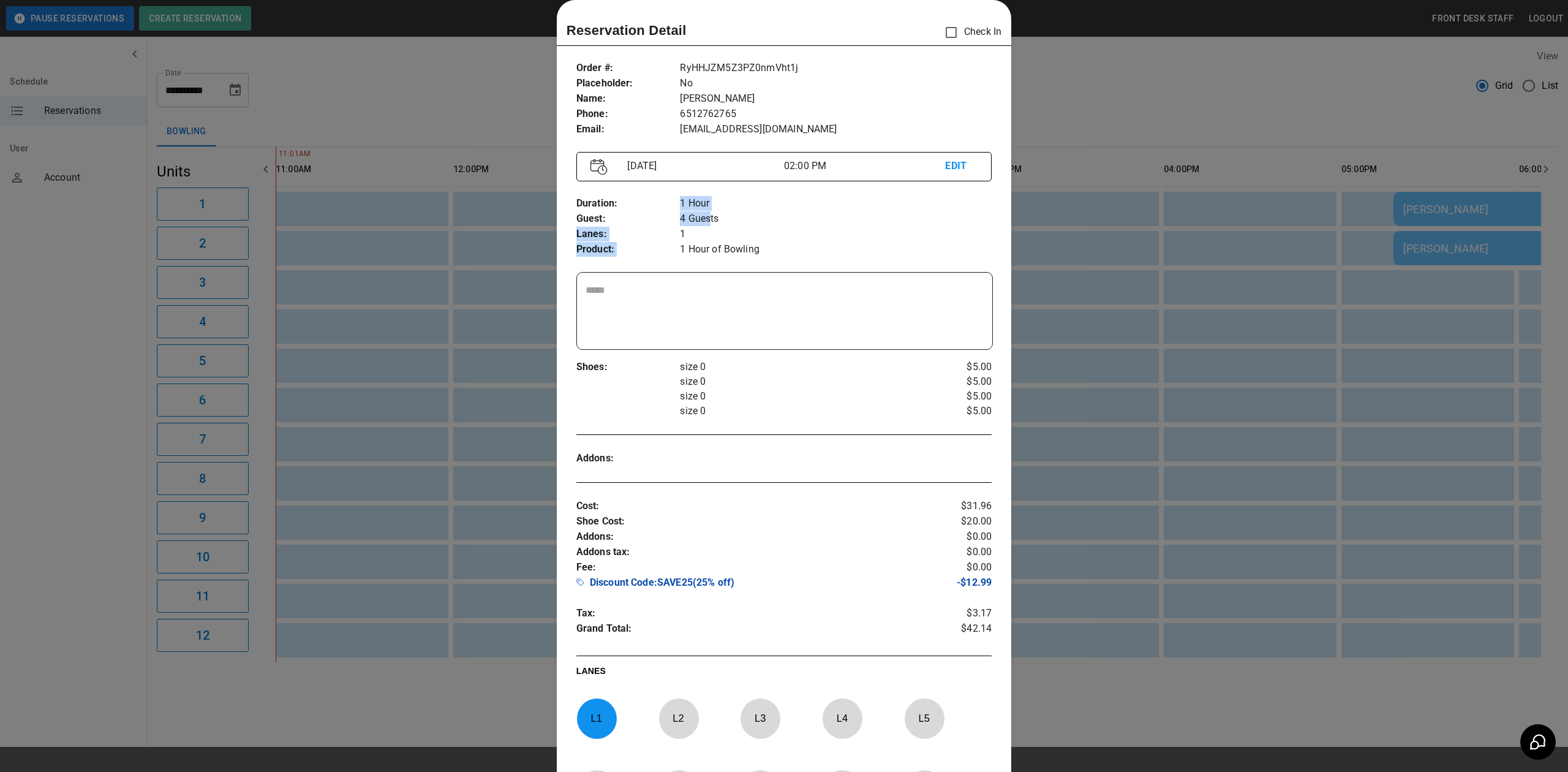
drag, startPoint x: 672, startPoint y: 224, endPoint x: 708, endPoint y: 221, distance: 36.1
click at [708, 221] on div "Duration : Guest : Lanes : Product : 1 Hour 4 Guests 1 1 Hour of Bowling" at bounding box center [784, 226] width 415 height 81
click at [710, 219] on p "4 Guests" at bounding box center [835, 218] width 311 height 15
drag, startPoint x: 724, startPoint y: 219, endPoint x: 676, endPoint y: 217, distance: 48.0
click at [680, 217] on p "4 Guests" at bounding box center [835, 218] width 311 height 15
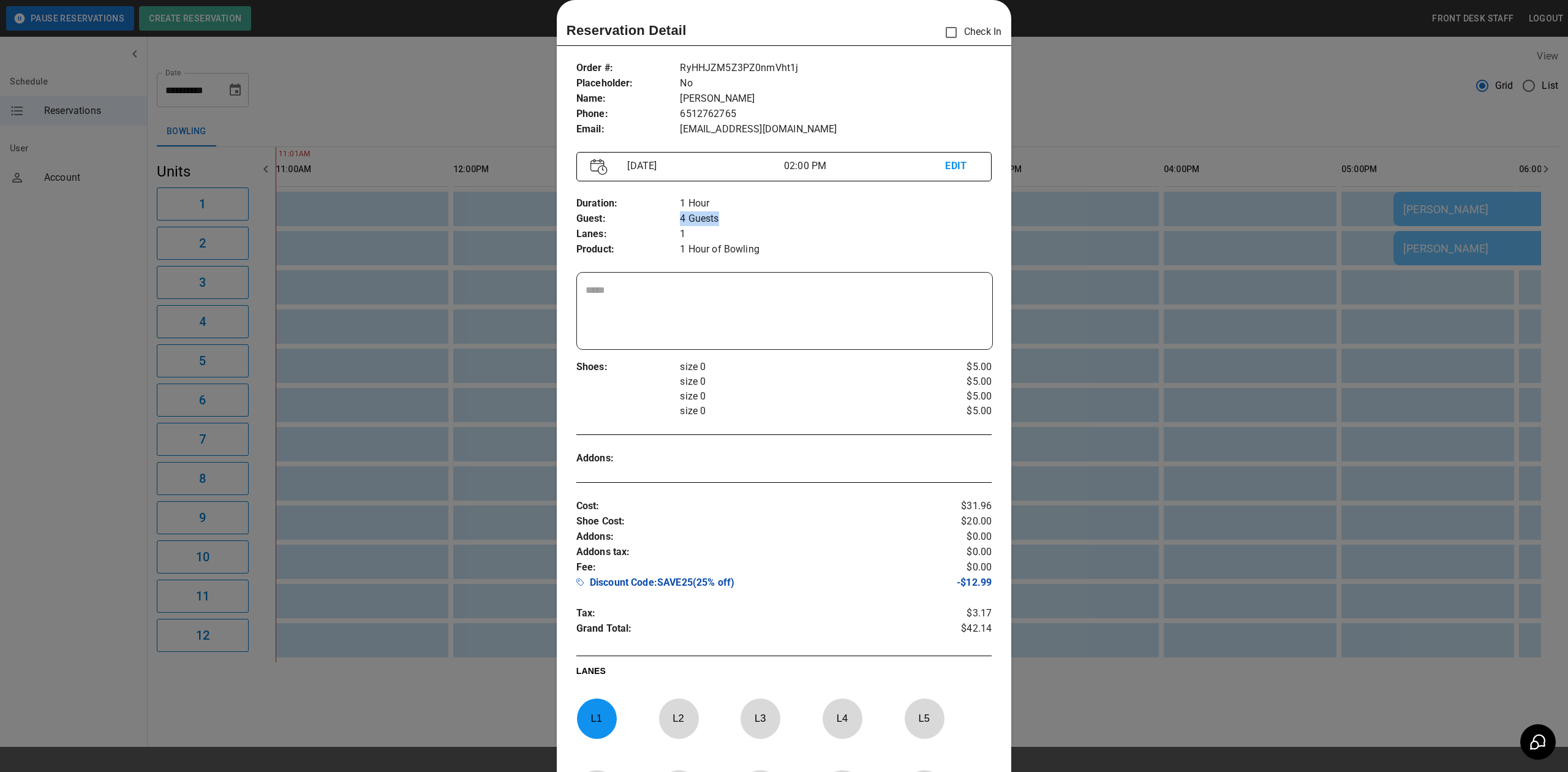
click at [680, 217] on p "4 Guests" at bounding box center [835, 218] width 311 height 15
click at [1061, 255] on div at bounding box center [784, 386] width 1568 height 772
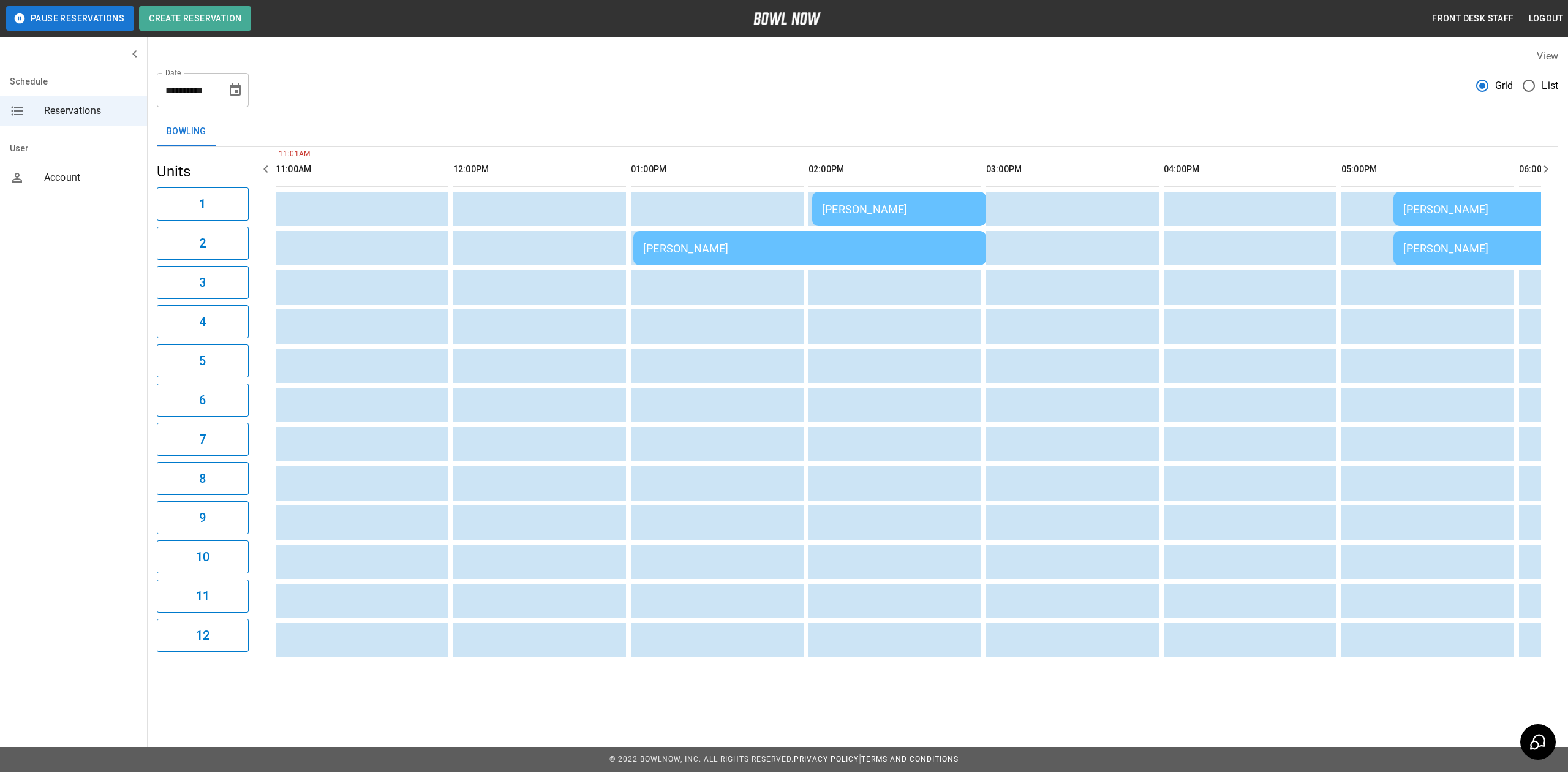
click at [899, 215] on div "[PERSON_NAME]" at bounding box center [899, 209] width 155 height 13
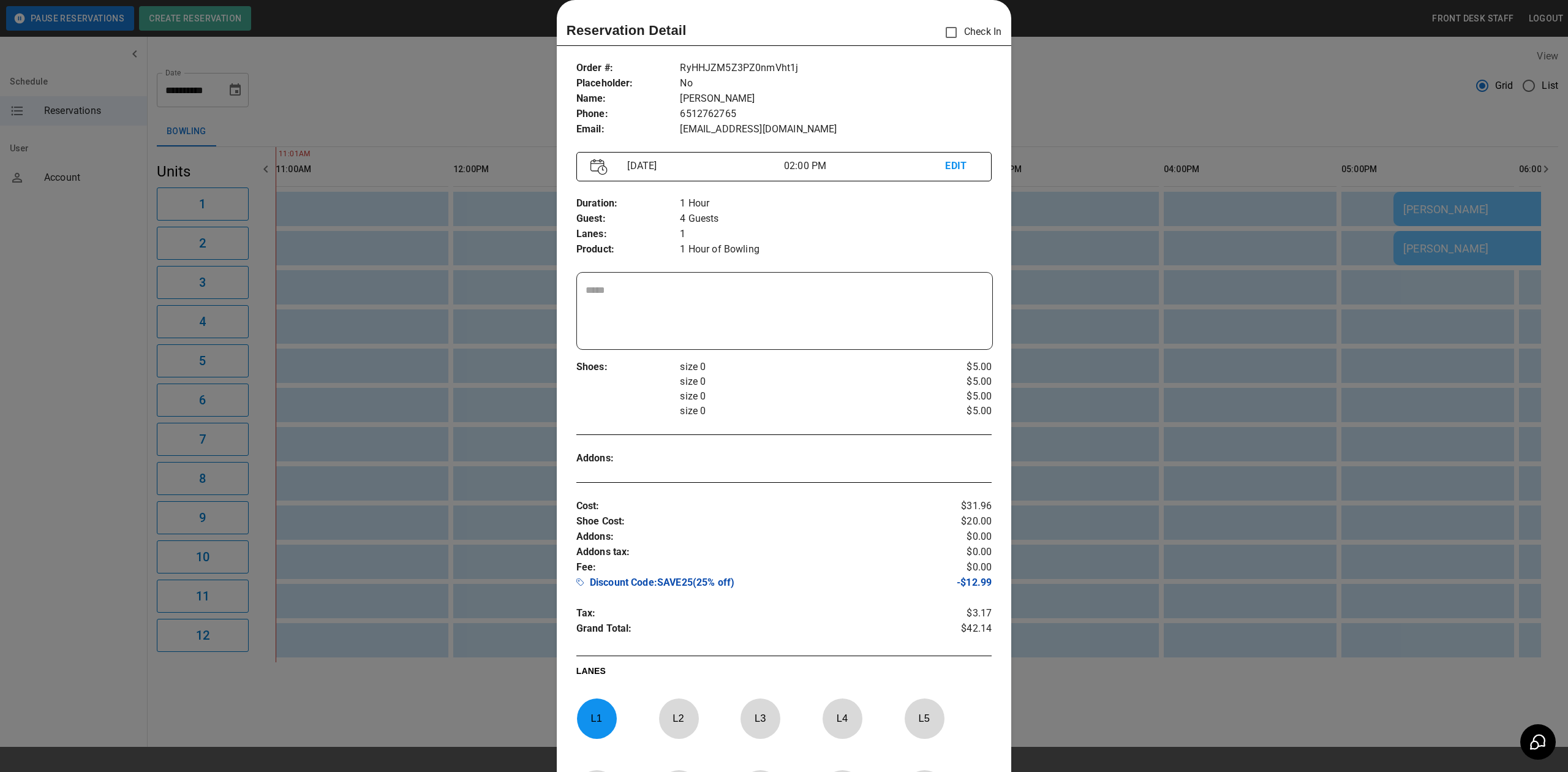
click at [1193, 309] on div at bounding box center [784, 386] width 1568 height 772
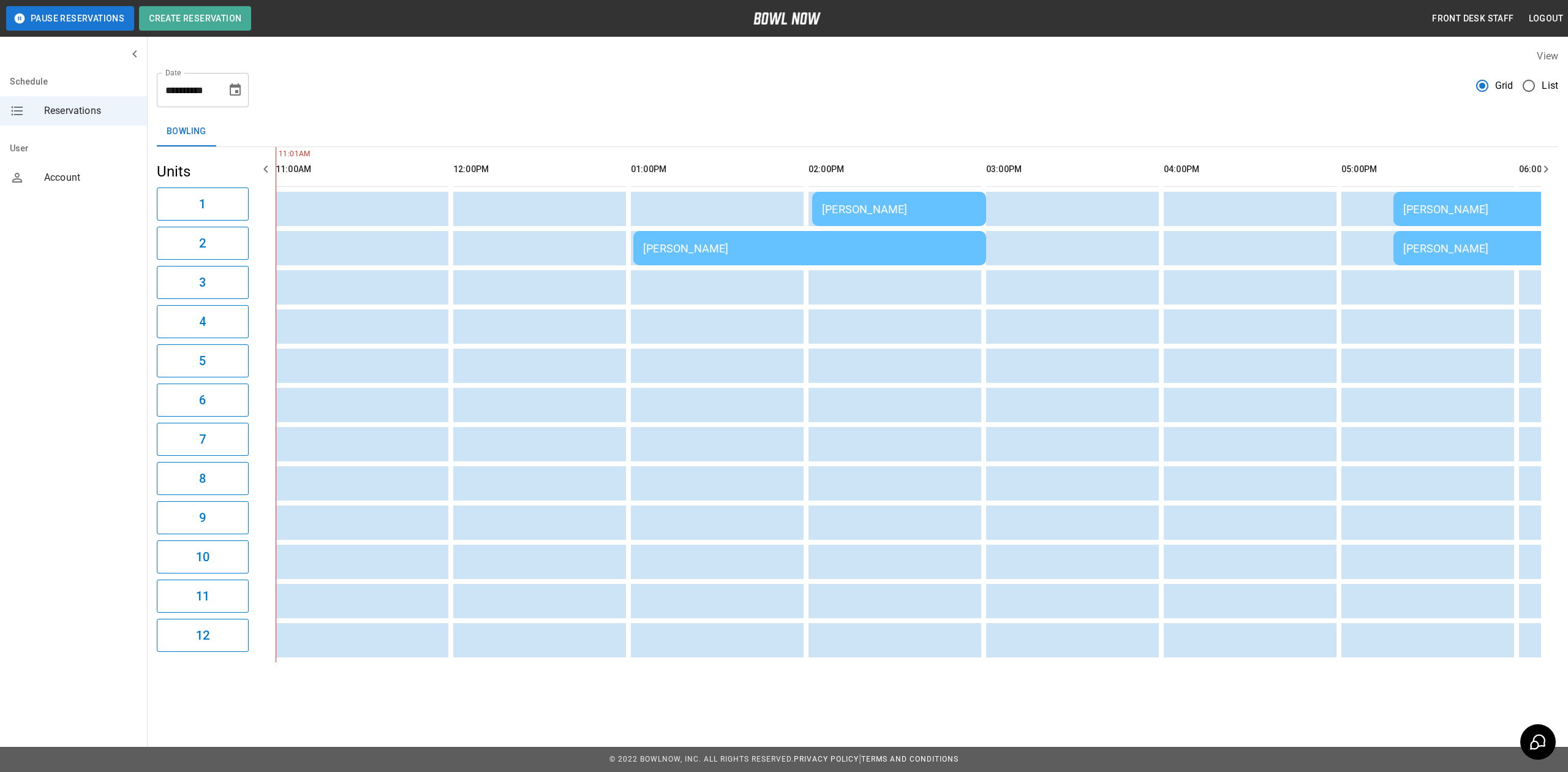
click at [851, 196] on td "[PERSON_NAME]" at bounding box center [899, 209] width 174 height 35
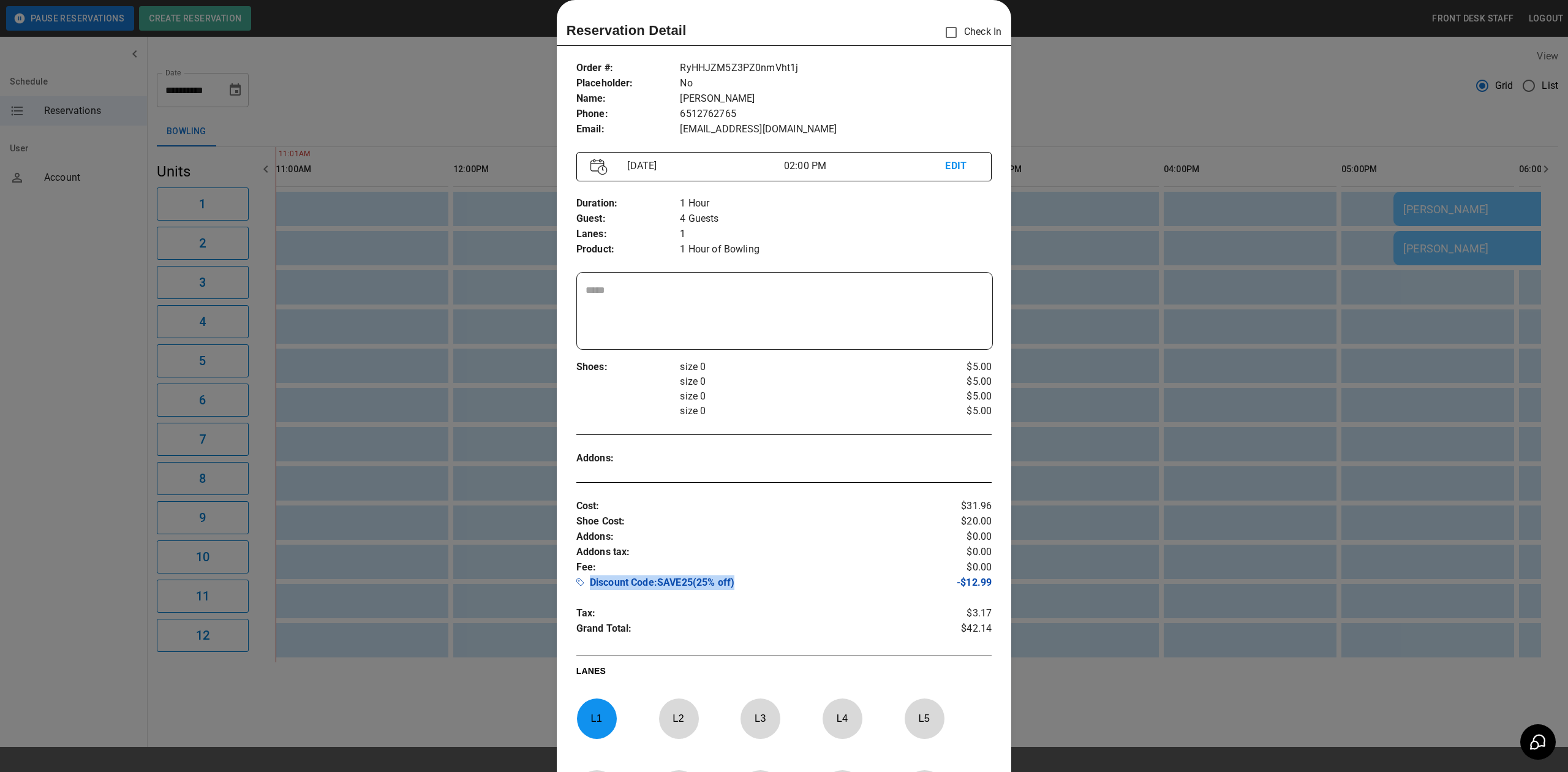
drag, startPoint x: 743, startPoint y: 588, endPoint x: 586, endPoint y: 586, distance: 157.0
click at [586, 586] on p "Discount Code : SAVE25 ( 25% off )" at bounding box center [749, 584] width 346 height 18
click at [642, 594] on p "Discount Code : SAVE25 ( 25% off )" at bounding box center [749, 584] width 346 height 18
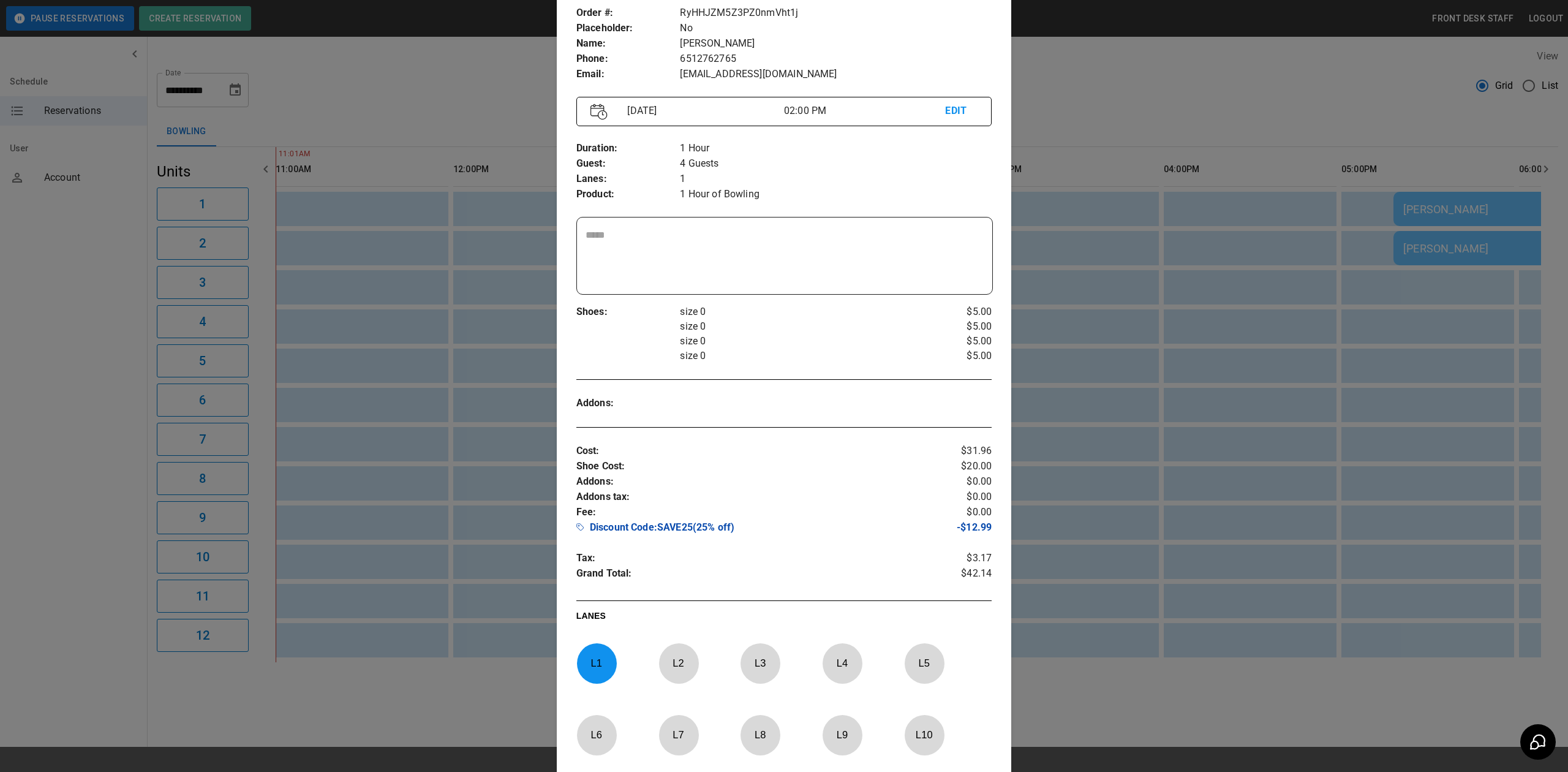
scroll to position [101, 0]
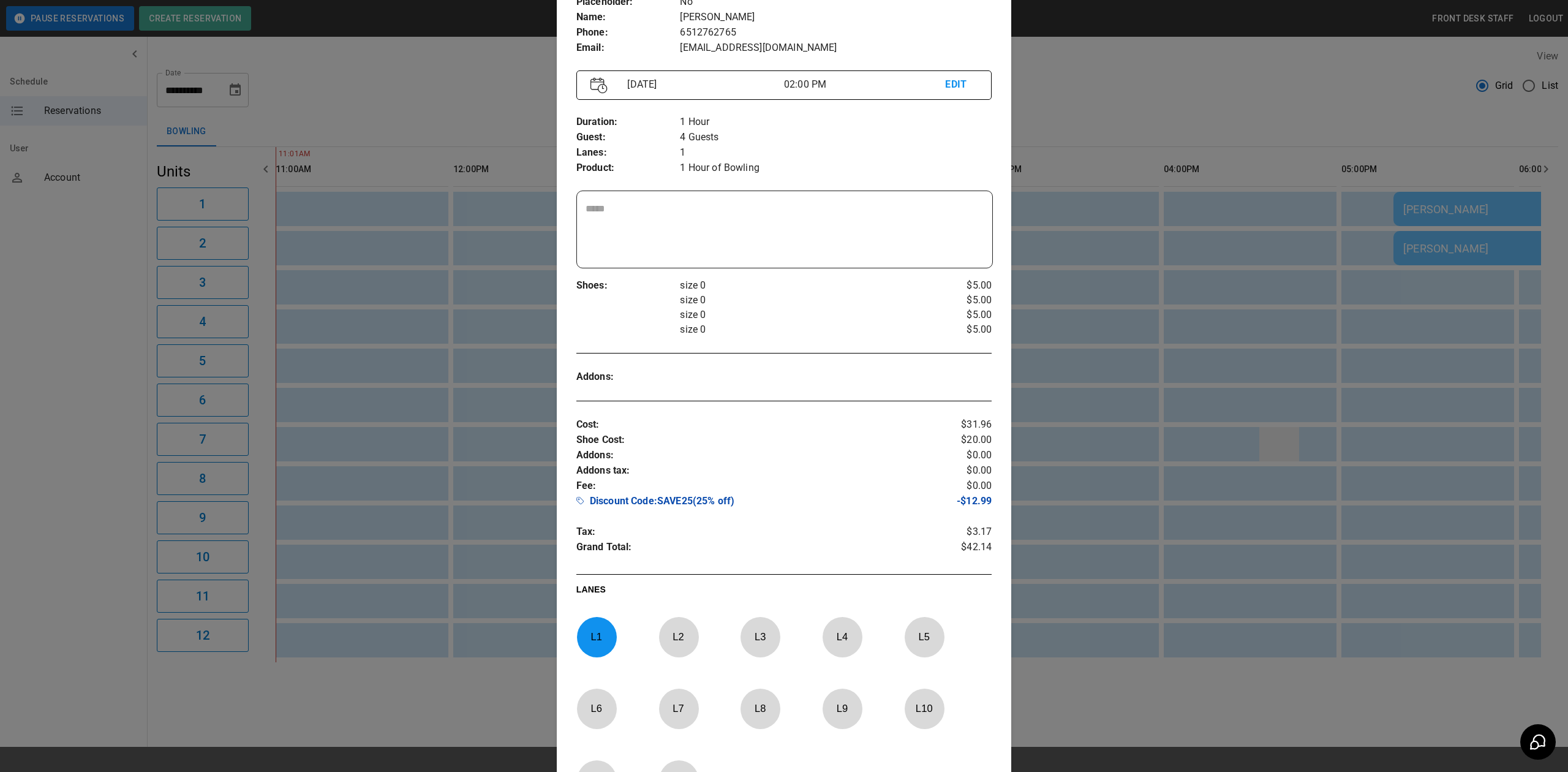
click at [1300, 461] on div at bounding box center [784, 386] width 1568 height 772
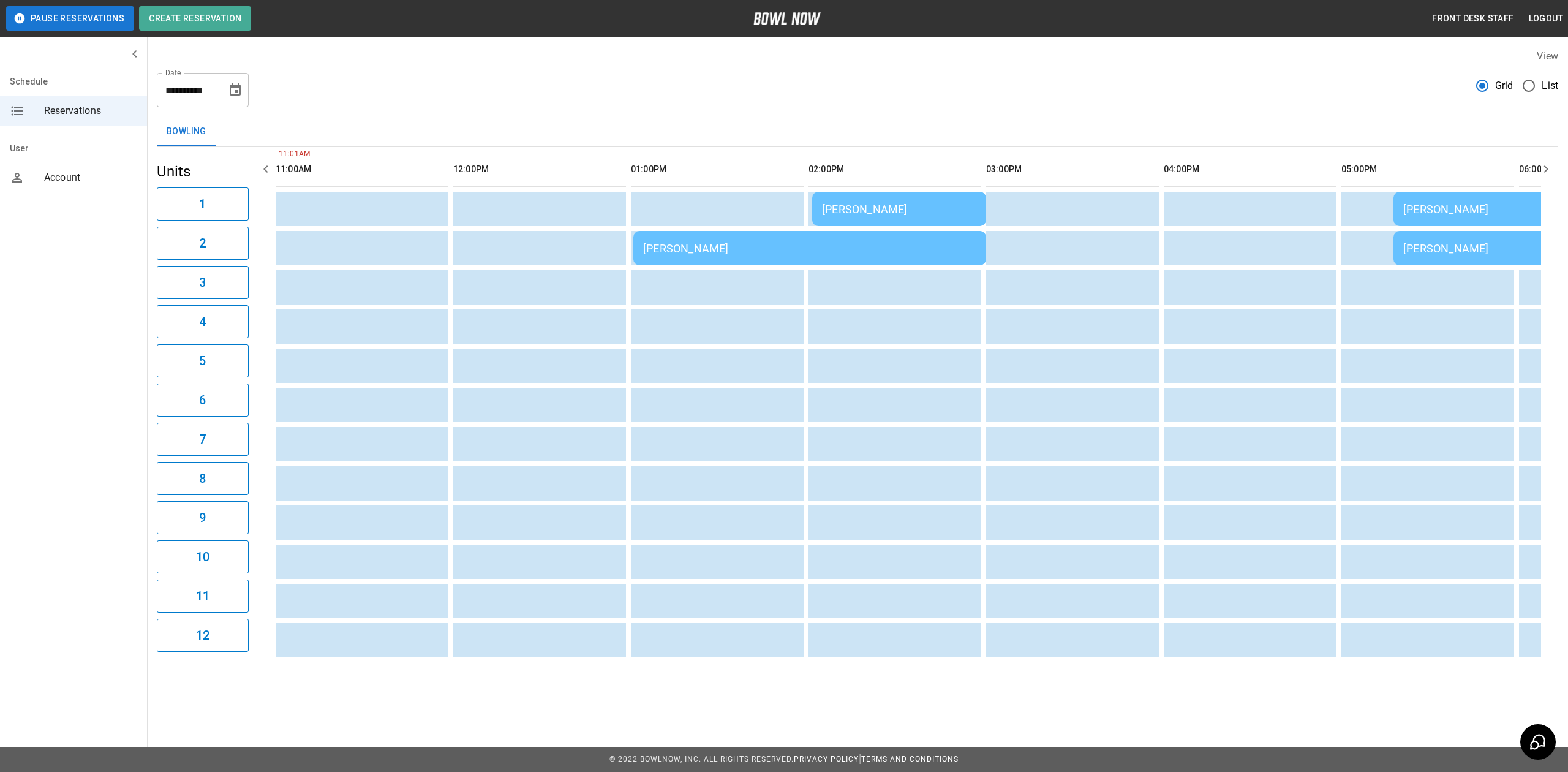
click at [855, 208] on div "[PERSON_NAME]" at bounding box center [899, 209] width 155 height 13
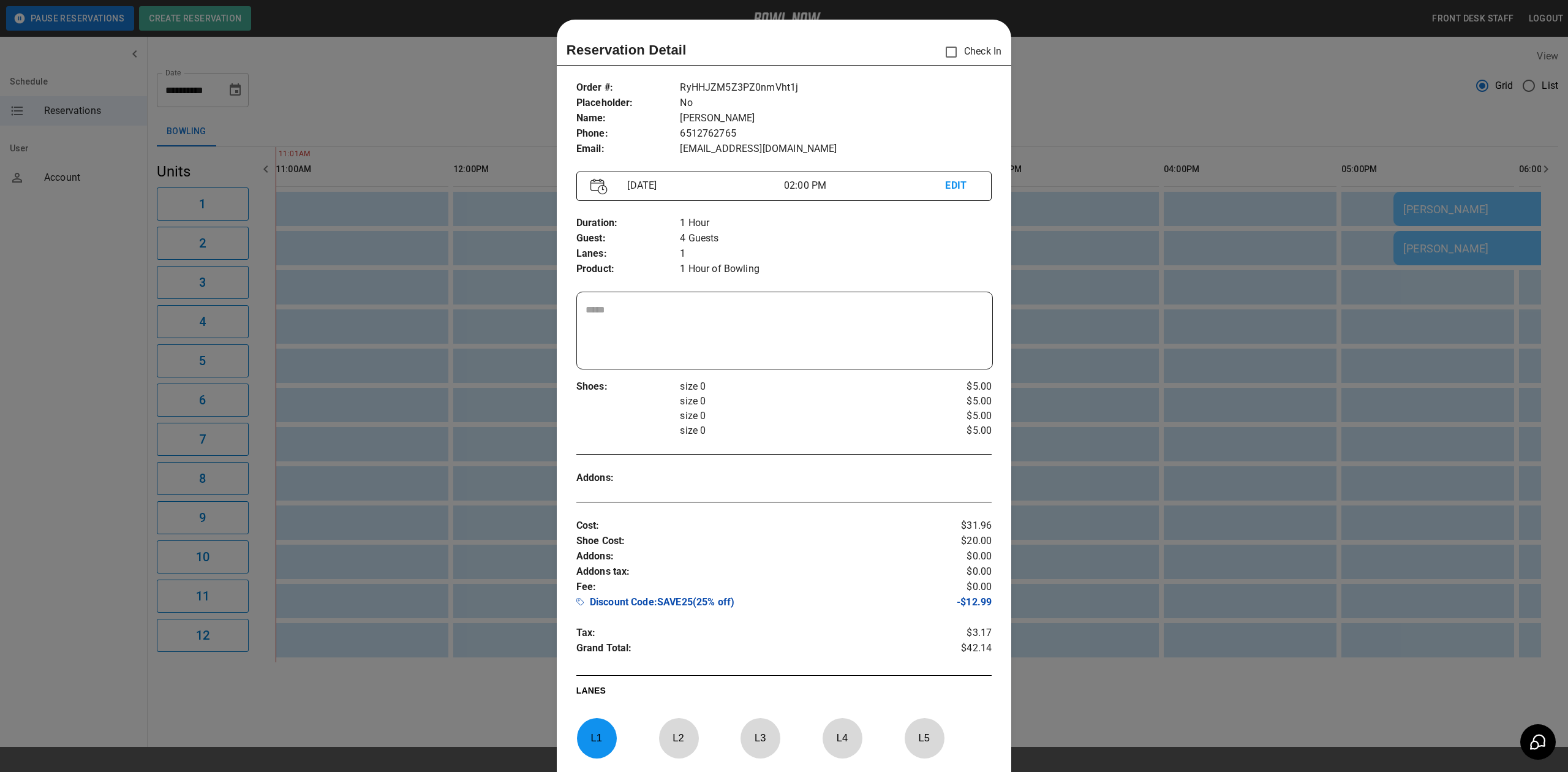
scroll to position [20, 0]
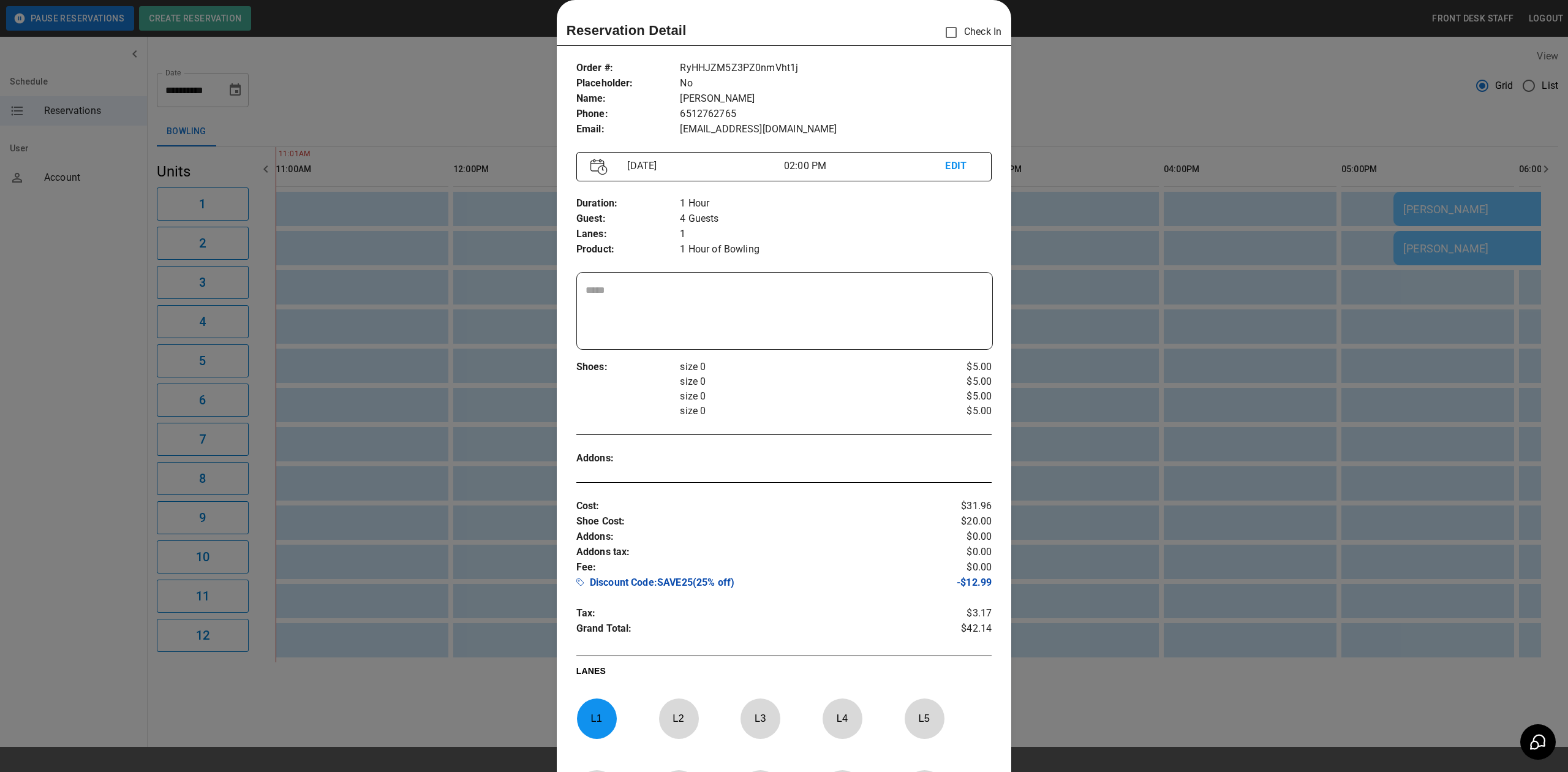
click at [1194, 253] on div at bounding box center [784, 386] width 1568 height 772
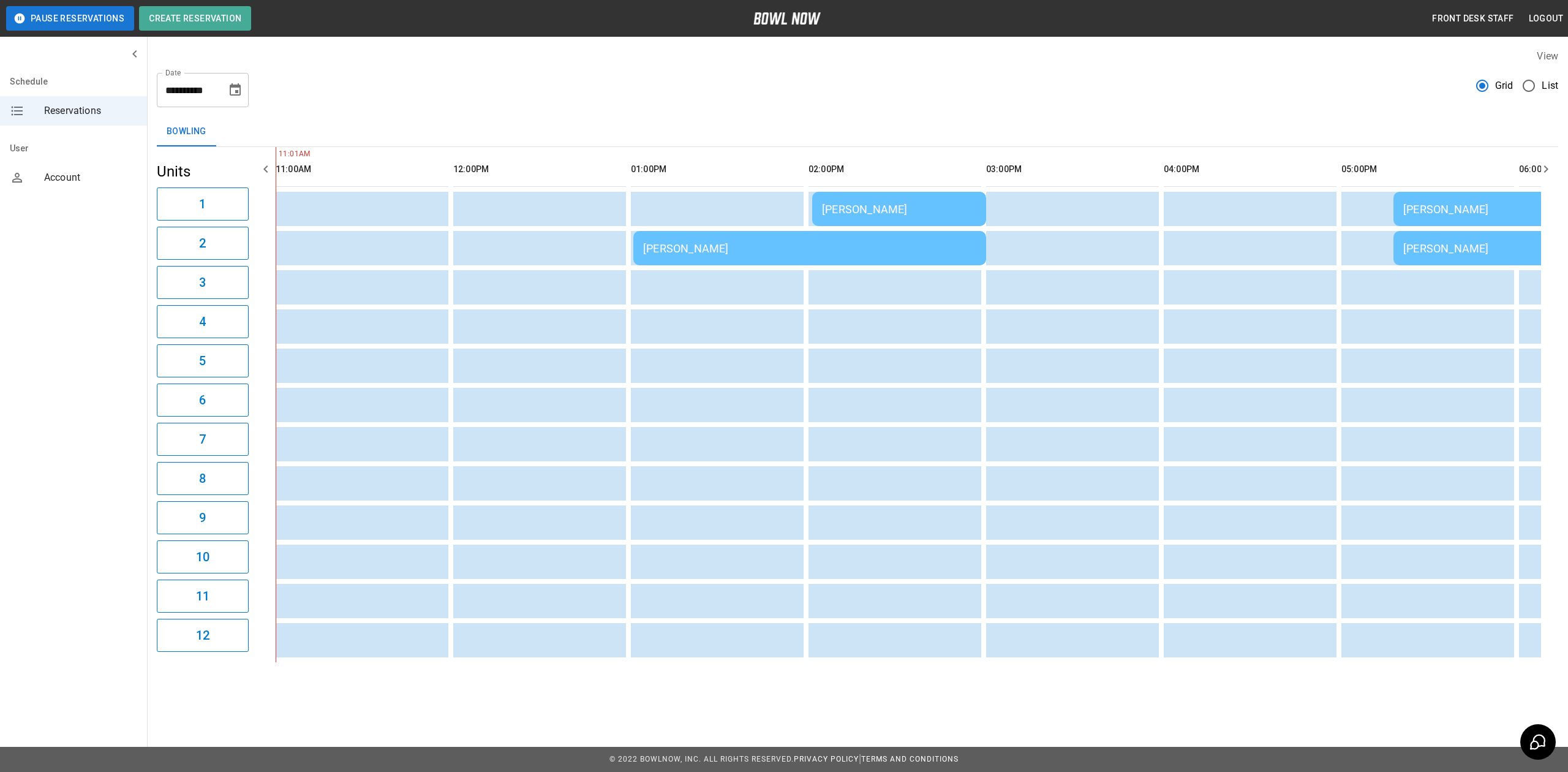
click at [946, 204] on div "[PERSON_NAME]" at bounding box center [899, 209] width 155 height 13
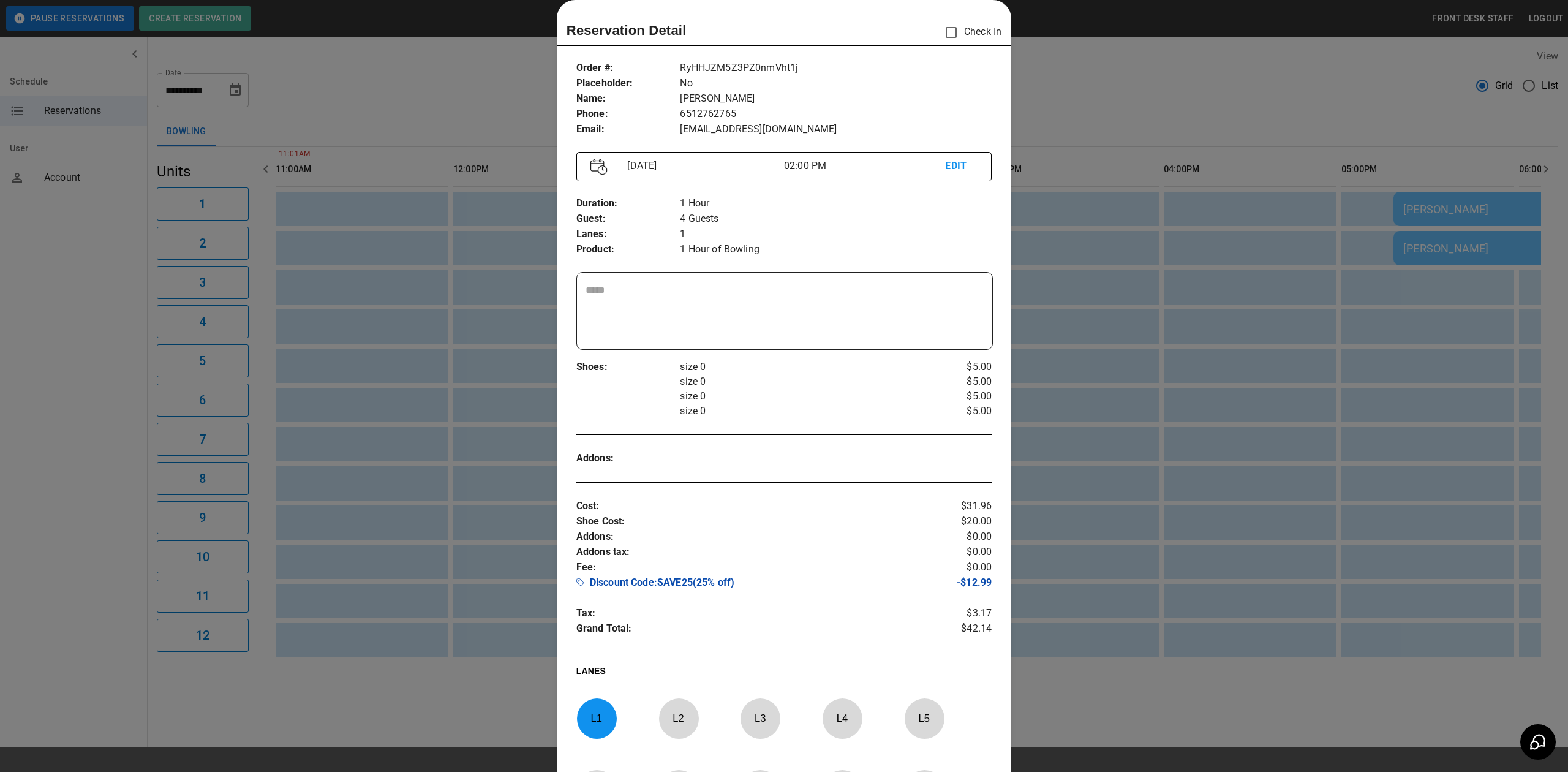
click at [1090, 214] on div at bounding box center [784, 386] width 1568 height 772
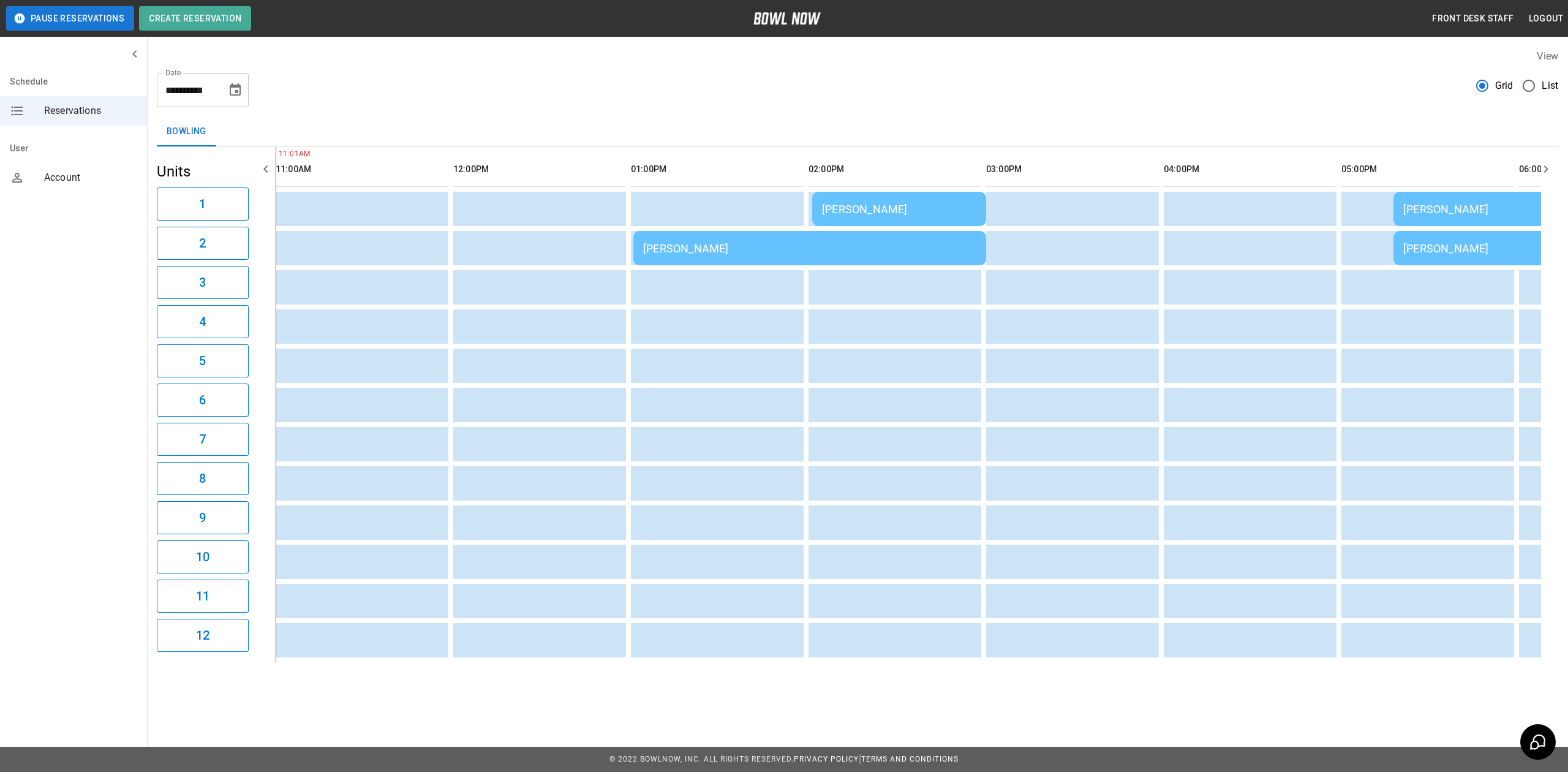
click at [920, 211] on div "[PERSON_NAME]" at bounding box center [899, 209] width 155 height 13
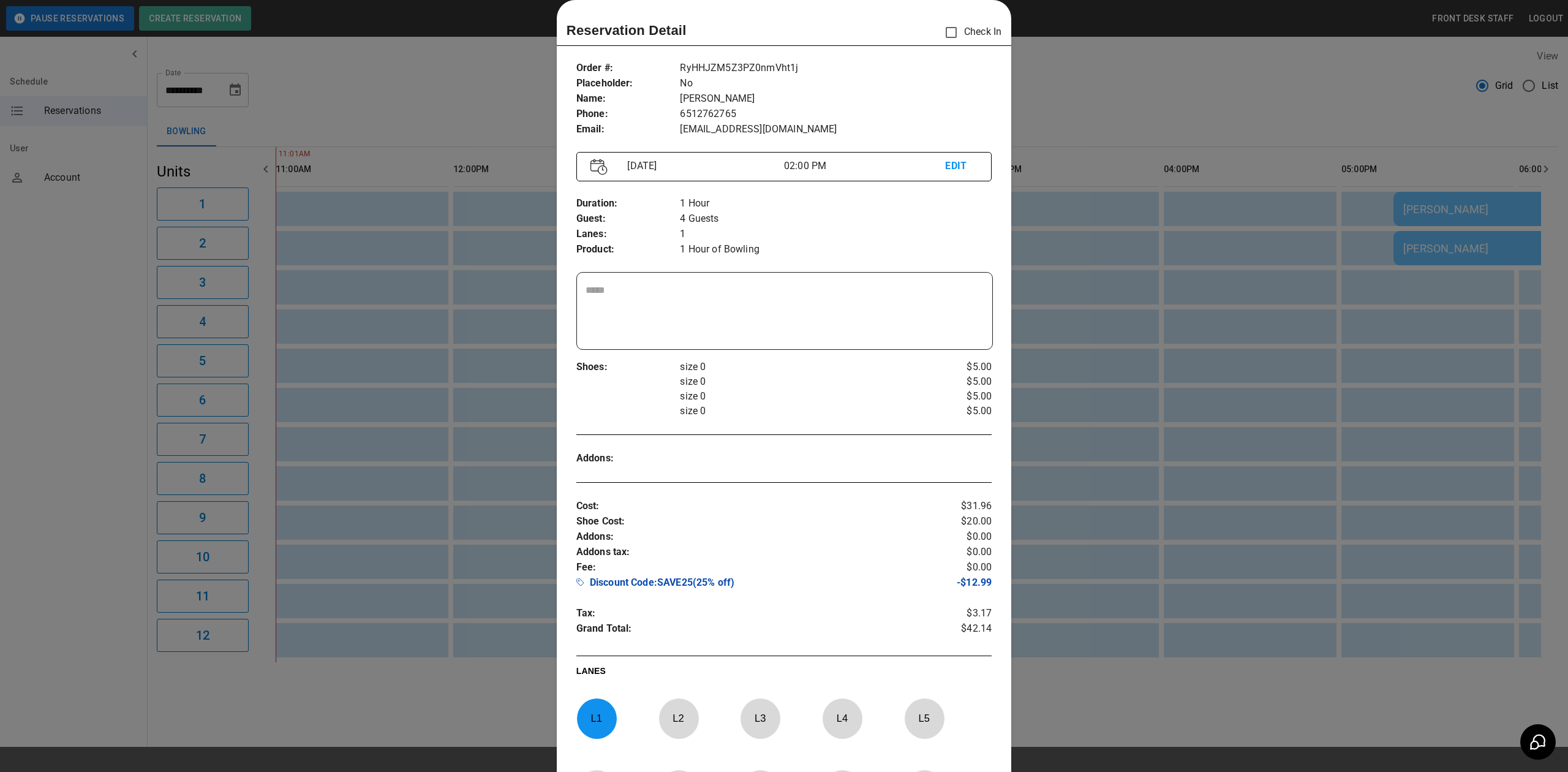
click at [1184, 250] on div at bounding box center [784, 386] width 1568 height 772
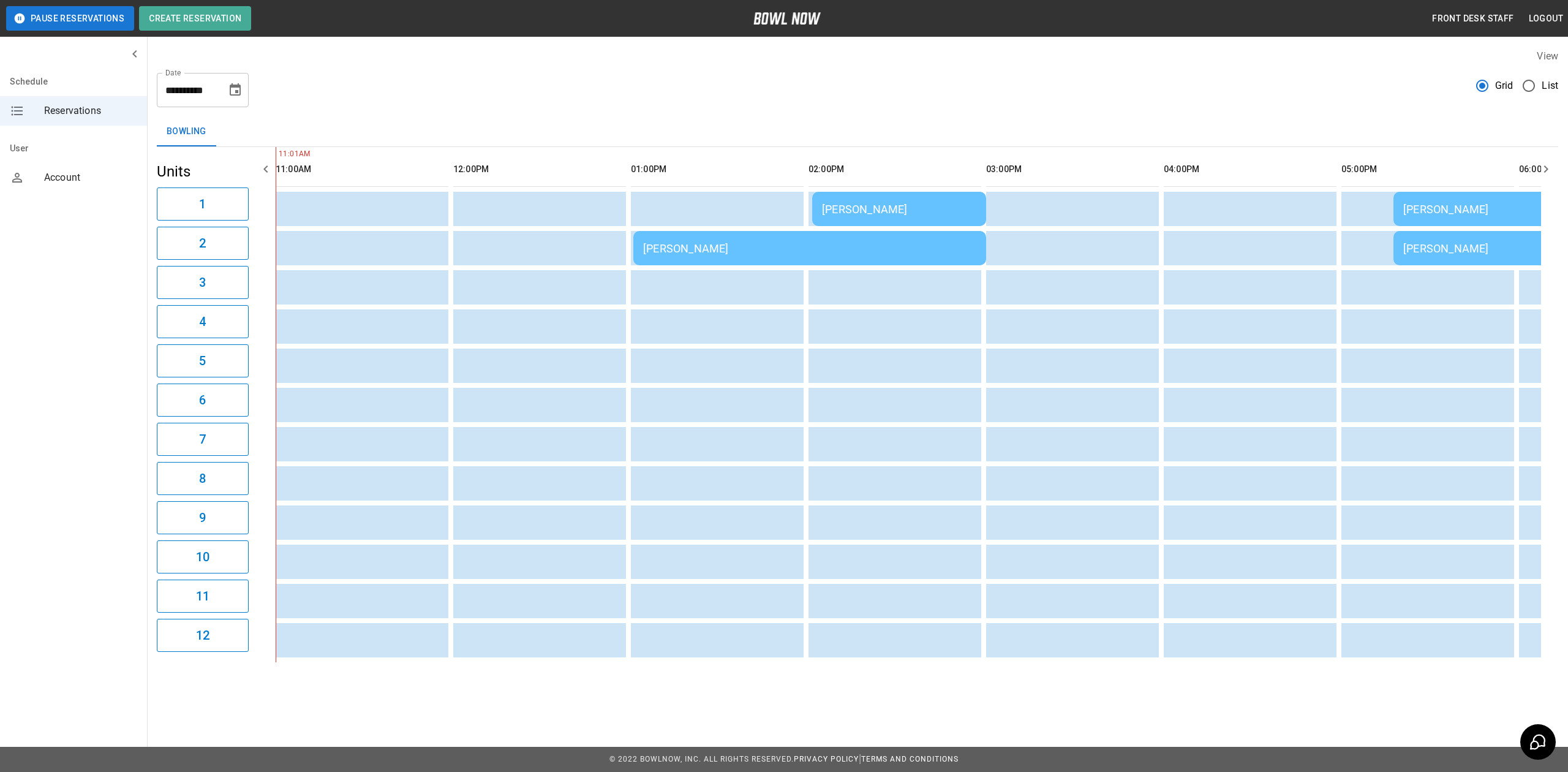
click at [948, 221] on td "[PERSON_NAME]" at bounding box center [899, 209] width 174 height 35
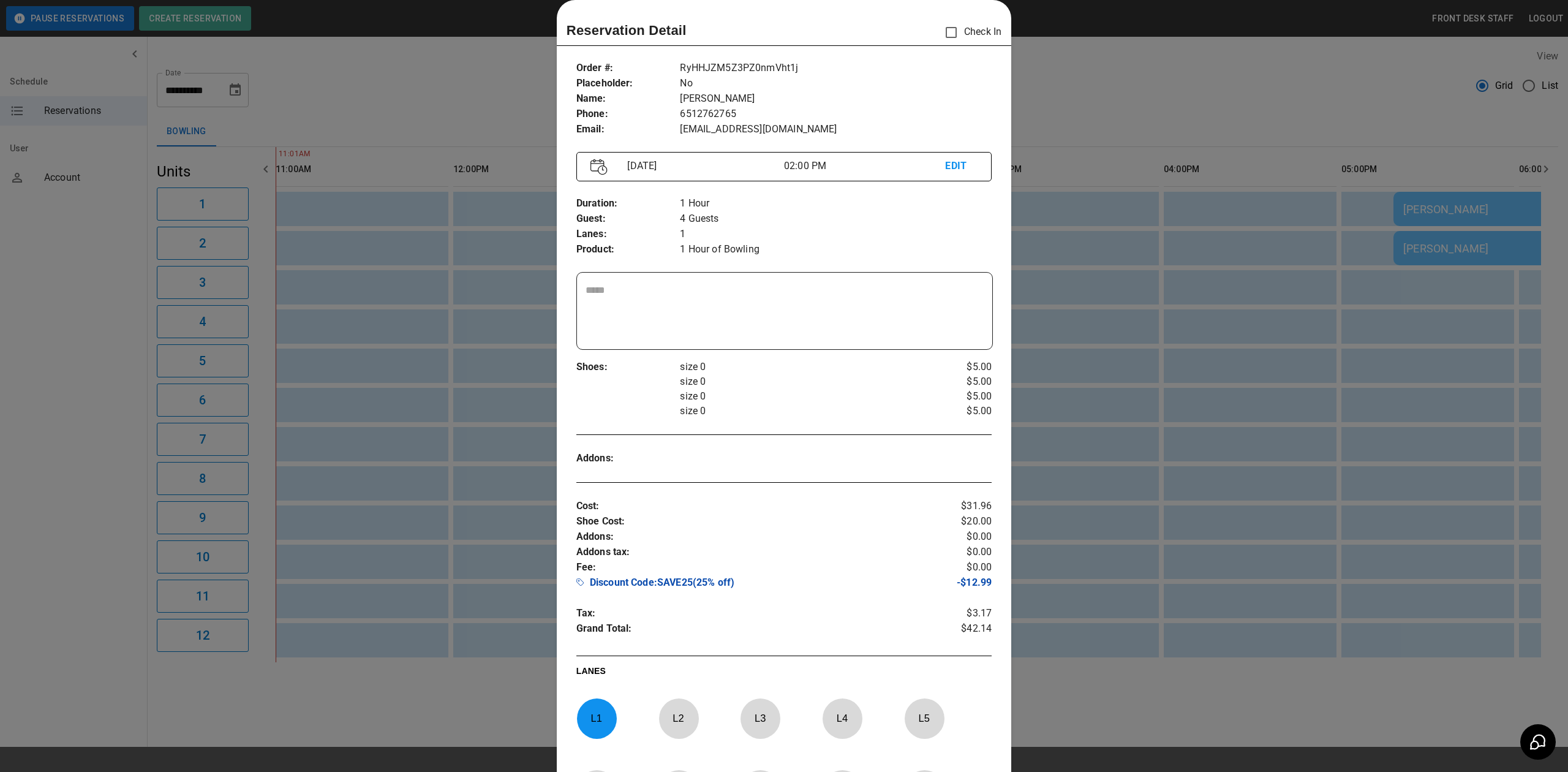
click at [1247, 348] on div at bounding box center [784, 386] width 1568 height 772
